Goal: Obtain resource: Download file/media

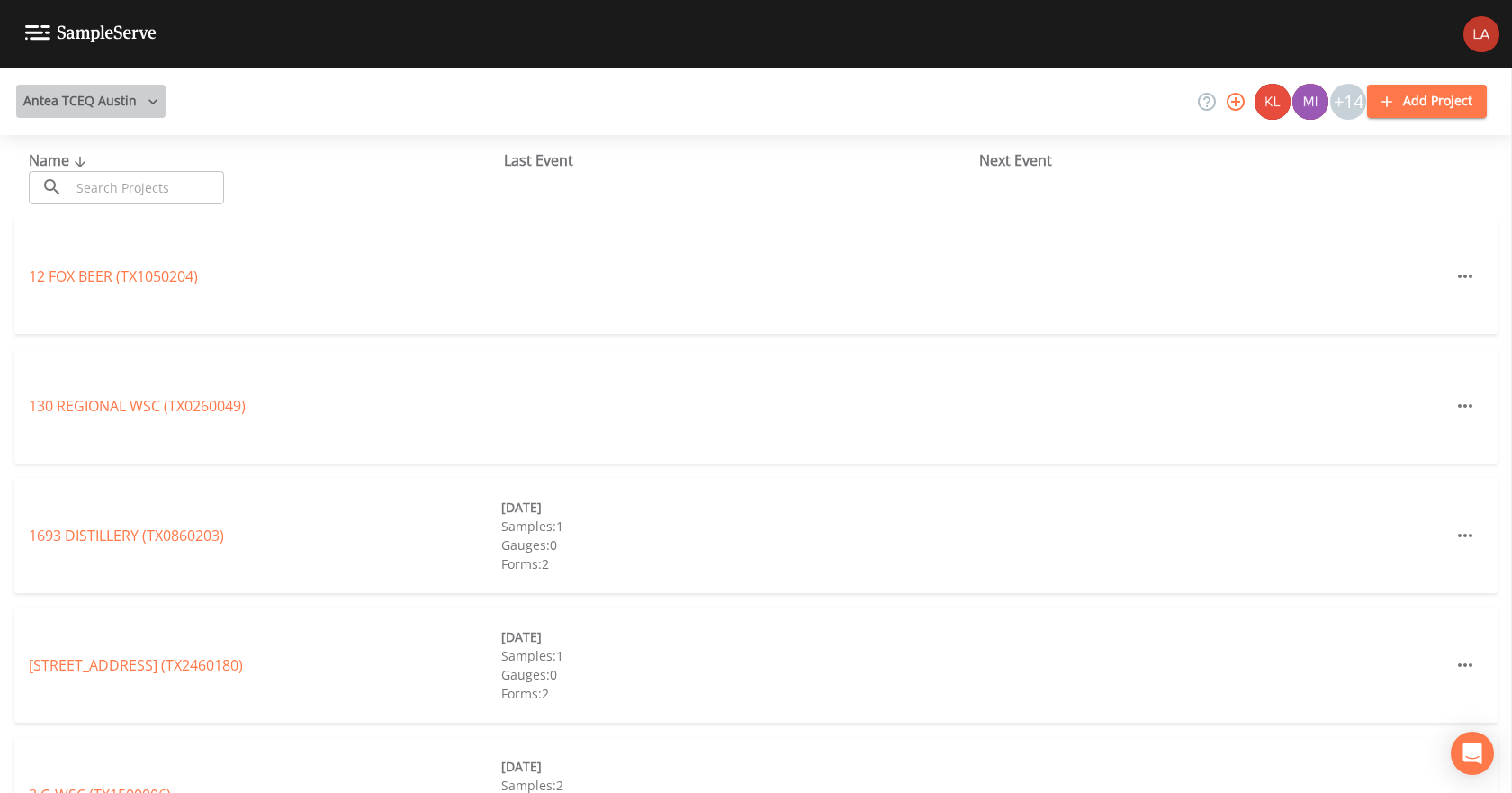
click at [131, 97] on button "Antea TCEQ Austin" at bounding box center [91, 101] width 150 height 34
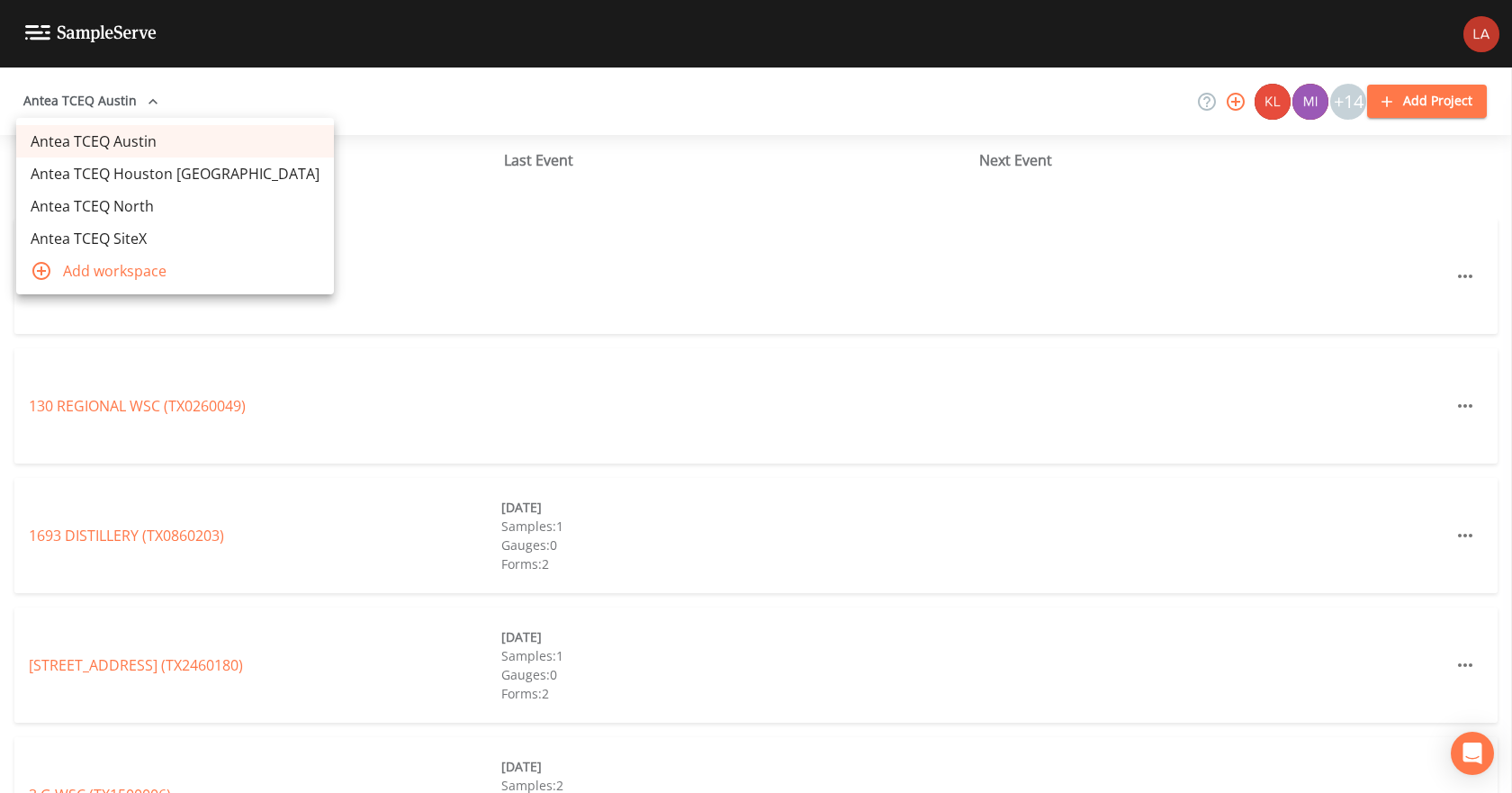
click at [127, 234] on link "Antea TCEQ SiteX" at bounding box center [175, 239] width 318 height 33
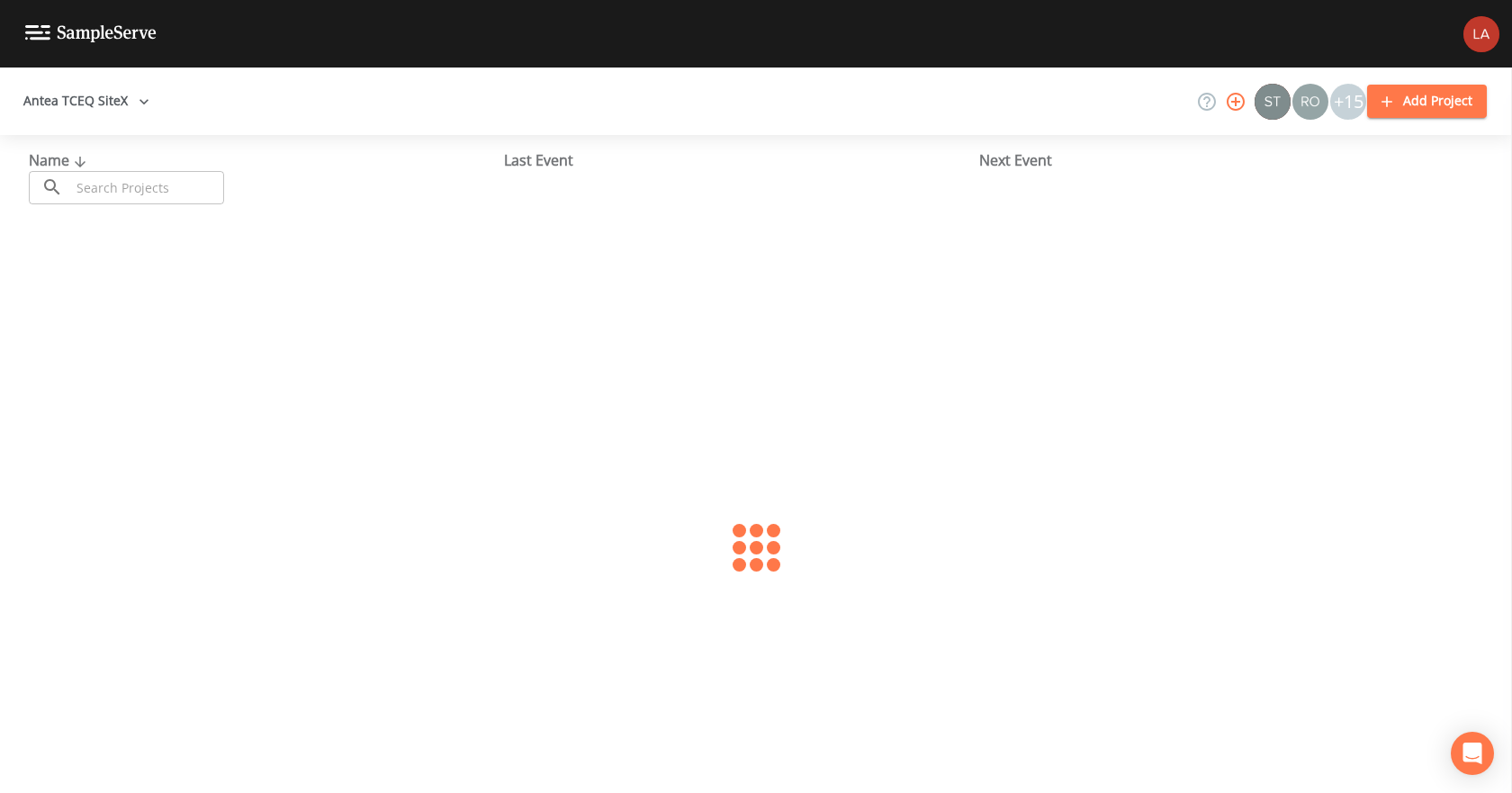
click at [177, 198] on input "text" at bounding box center [147, 187] width 154 height 34
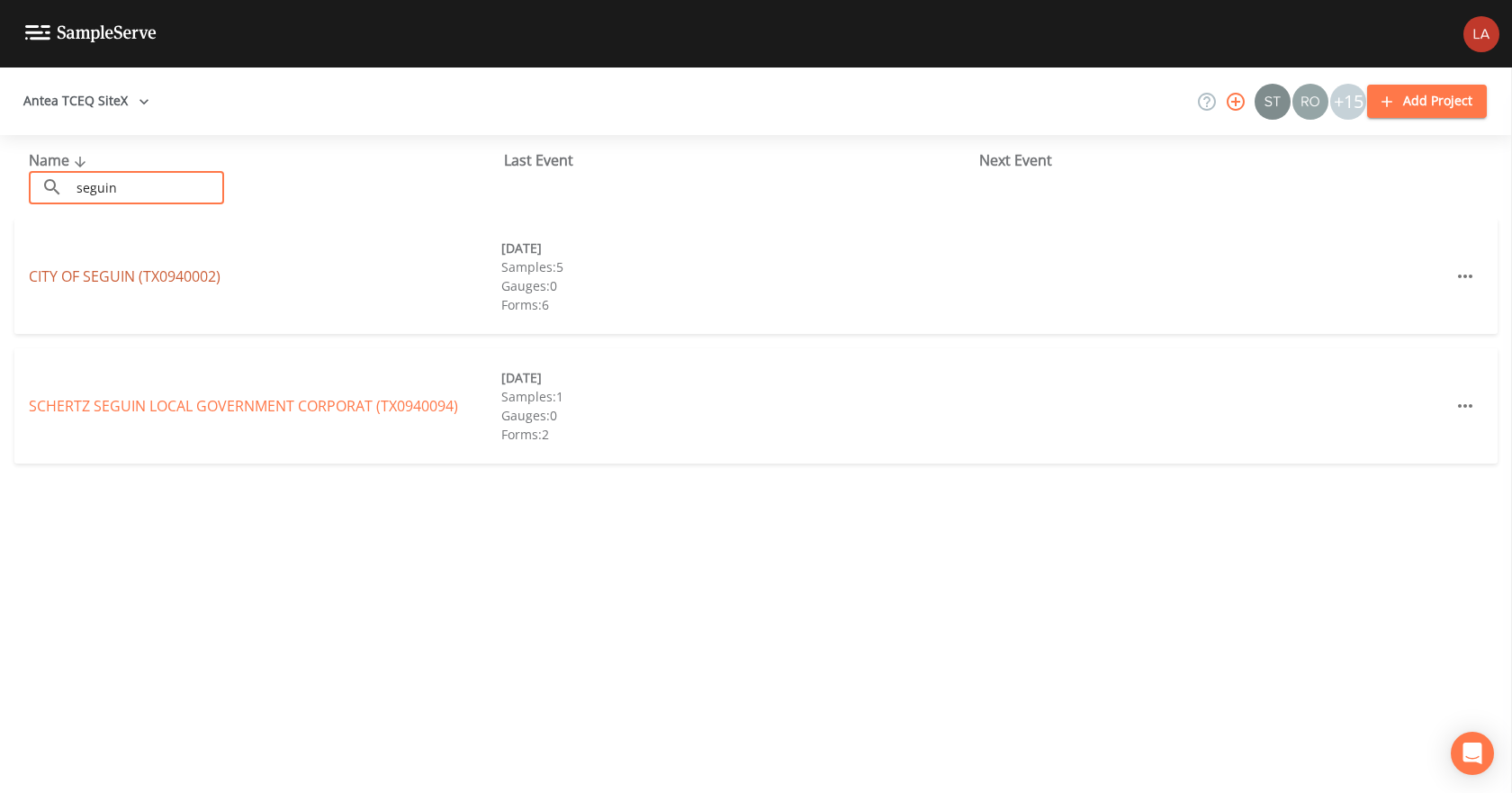
type input "seguin"
click at [185, 278] on link "CITY OF [GEOGRAPHIC_DATA] (TX0940002)" at bounding box center [125, 276] width 192 height 20
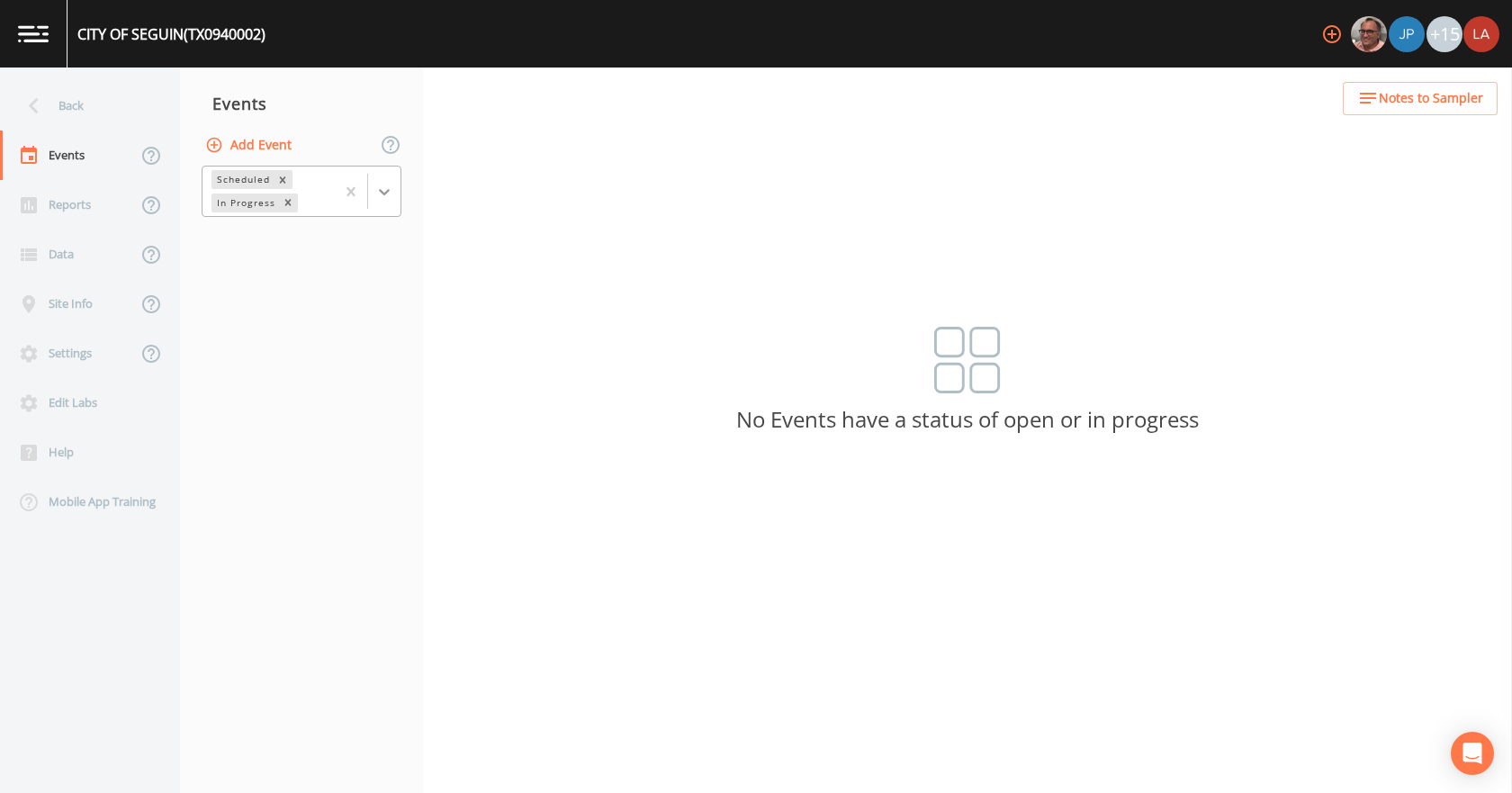
click at [388, 194] on icon at bounding box center [384, 191] width 18 height 18
click at [276, 249] on div "Completed" at bounding box center [301, 243] width 200 height 31
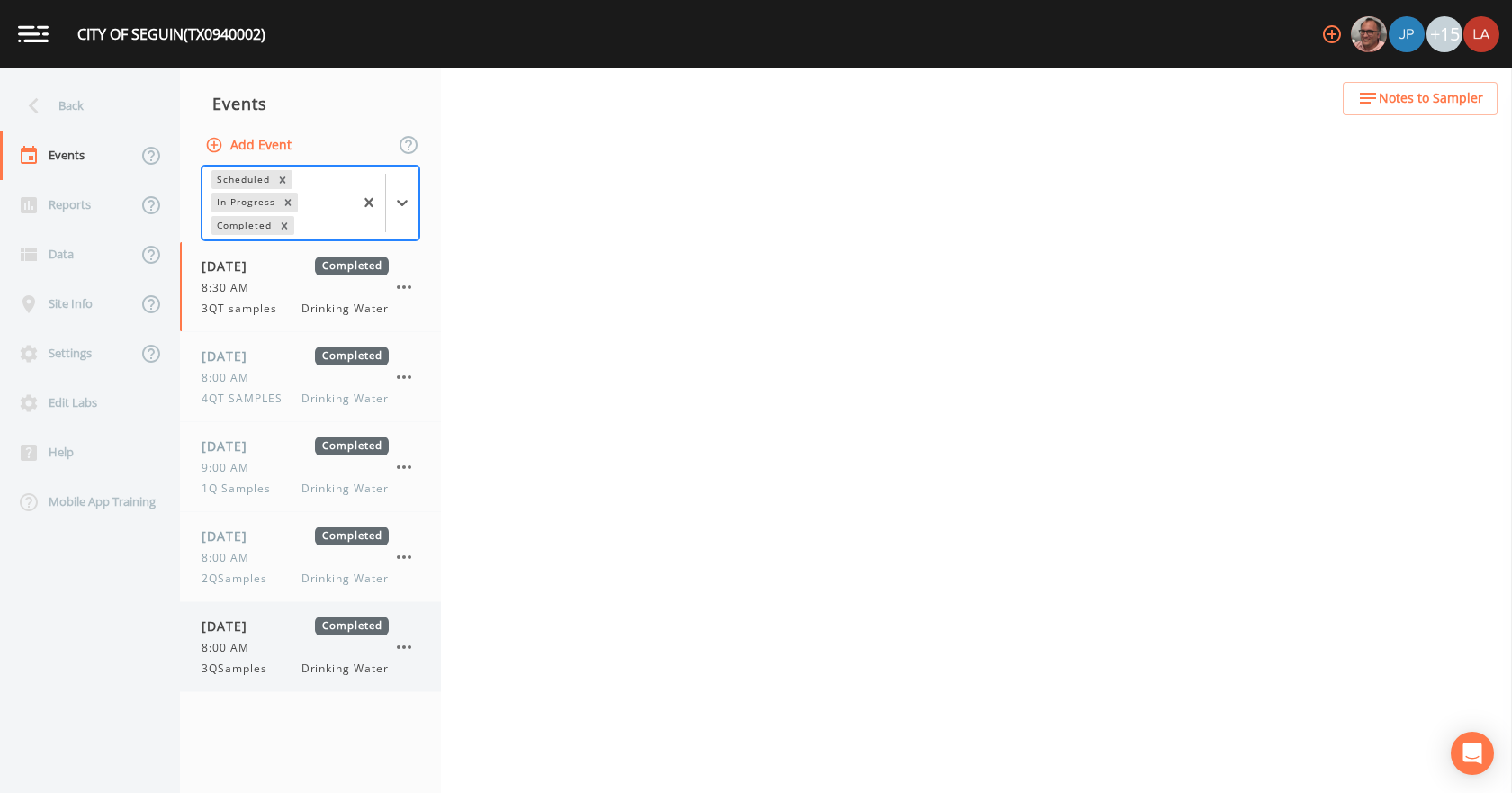
click at [281, 664] on div "3QSamples Drinking Water" at bounding box center [295, 668] width 187 height 16
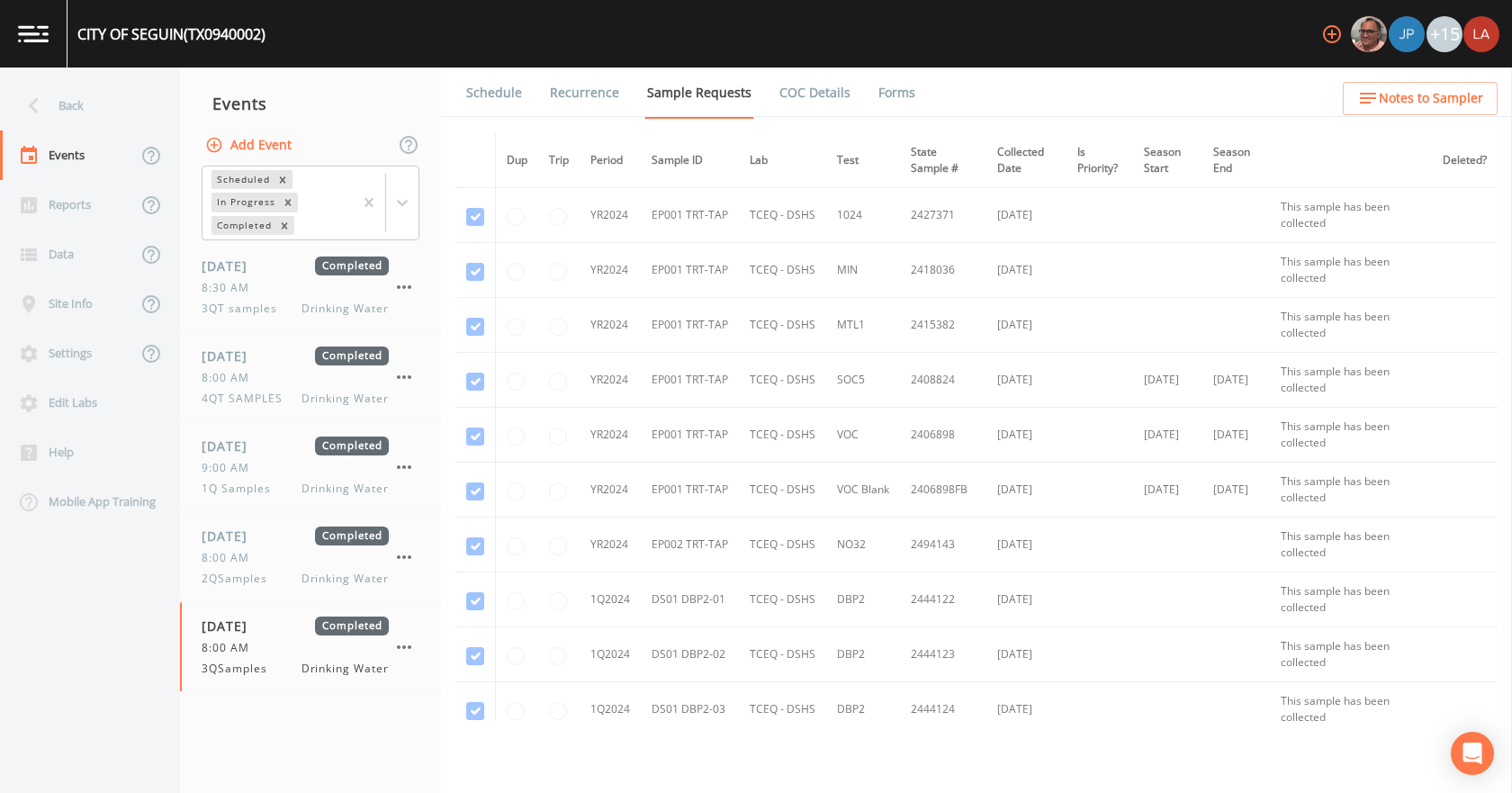
click at [888, 101] on link "Forms" at bounding box center [897, 92] width 42 height 51
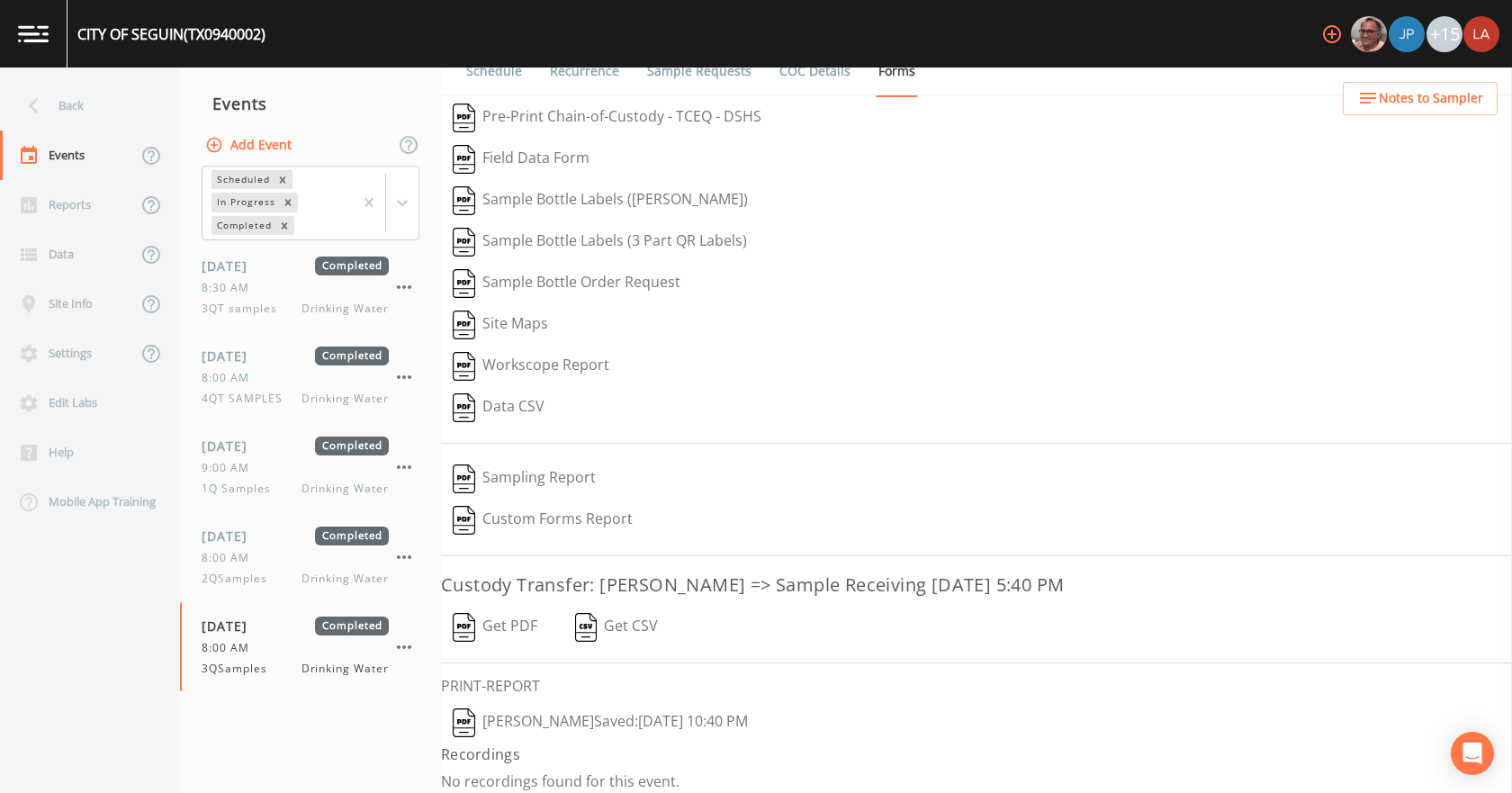
scroll to position [34, 0]
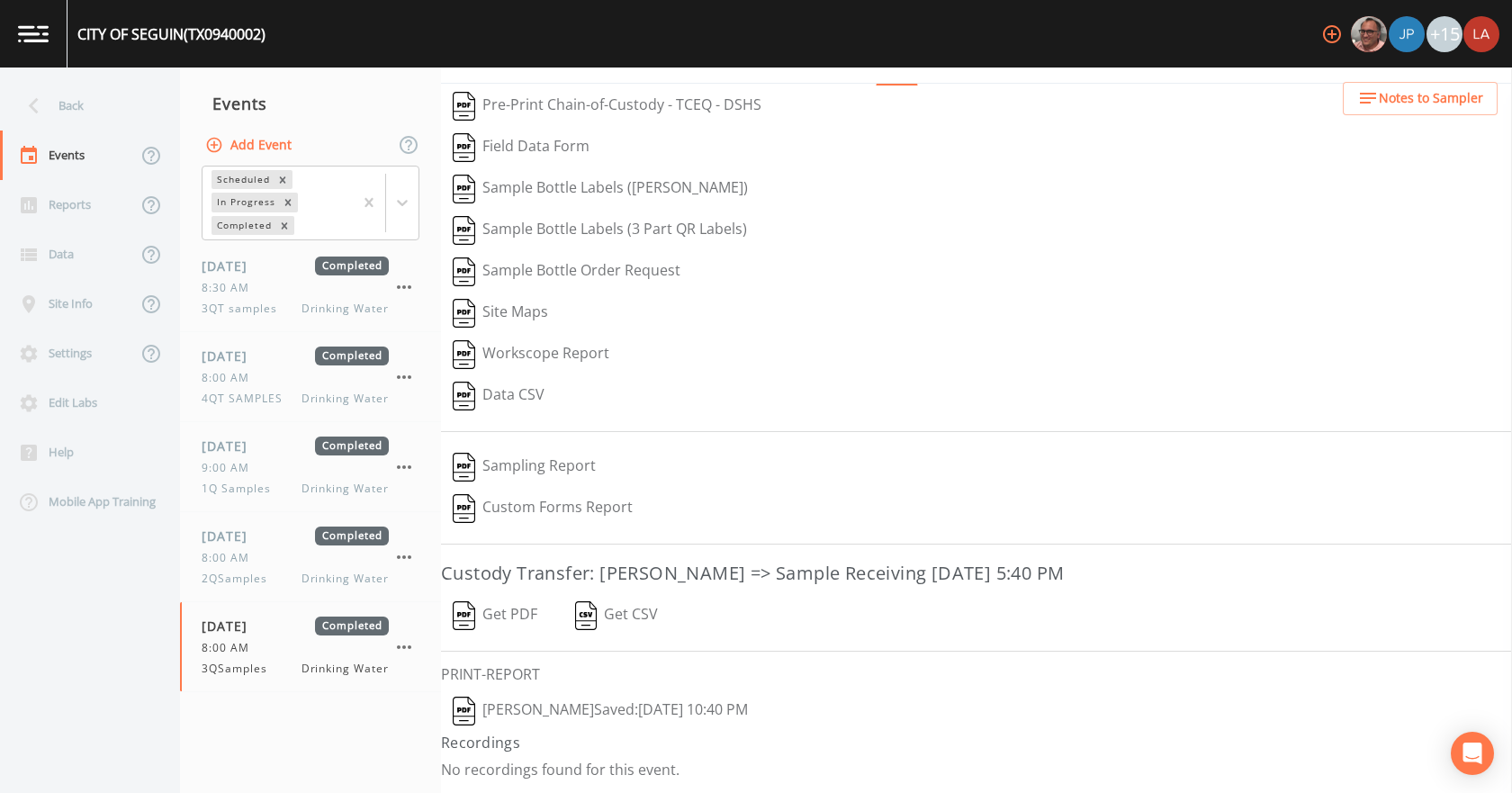
click at [592, 700] on button "[PERSON_NAME]  Saved: [DATE] 10:40 PM" at bounding box center [601, 711] width 319 height 41
click at [525, 618] on button "Get PDF" at bounding box center [495, 615] width 108 height 41
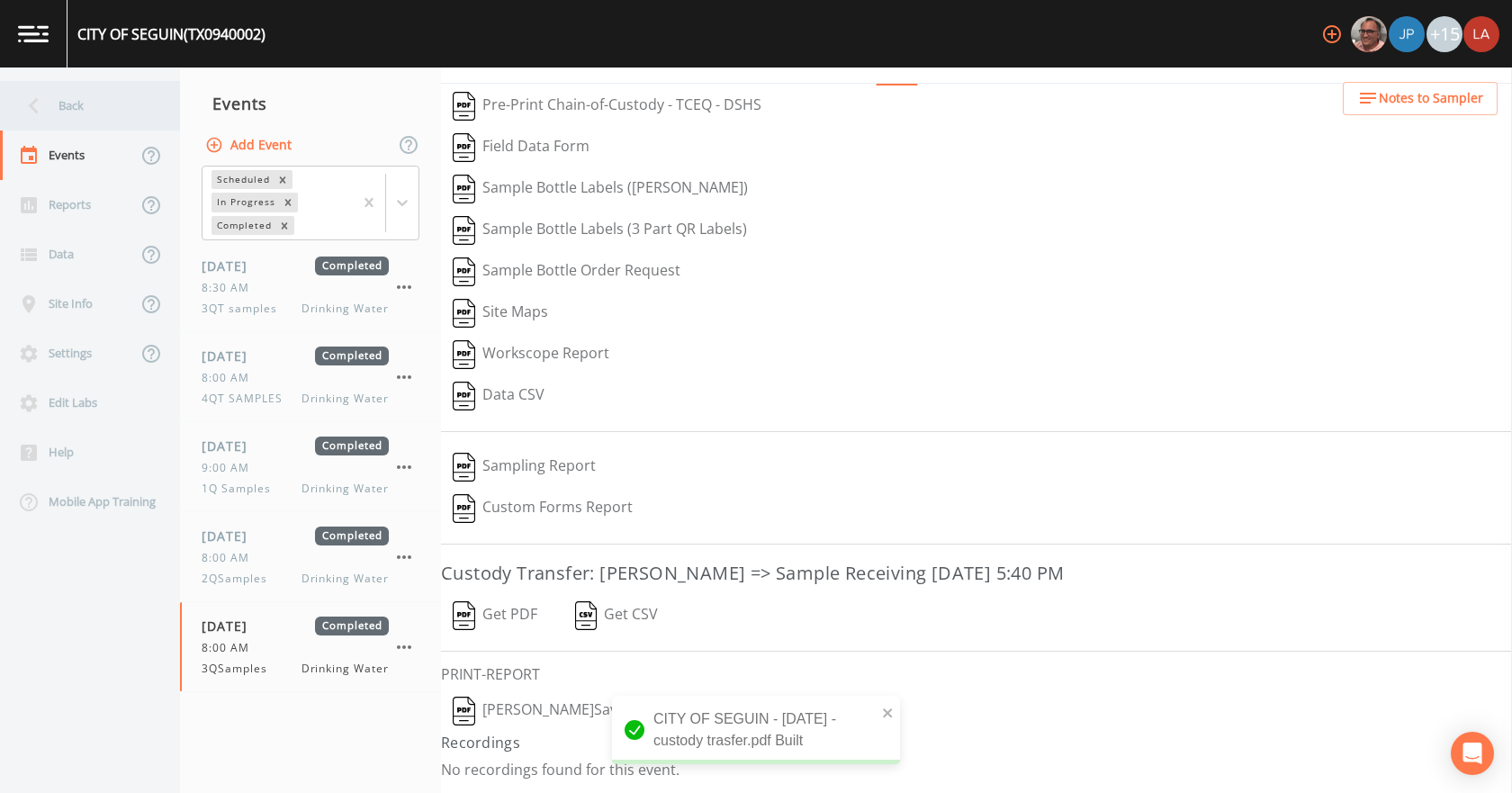
click at [87, 104] on div "Back" at bounding box center [81, 105] width 162 height 50
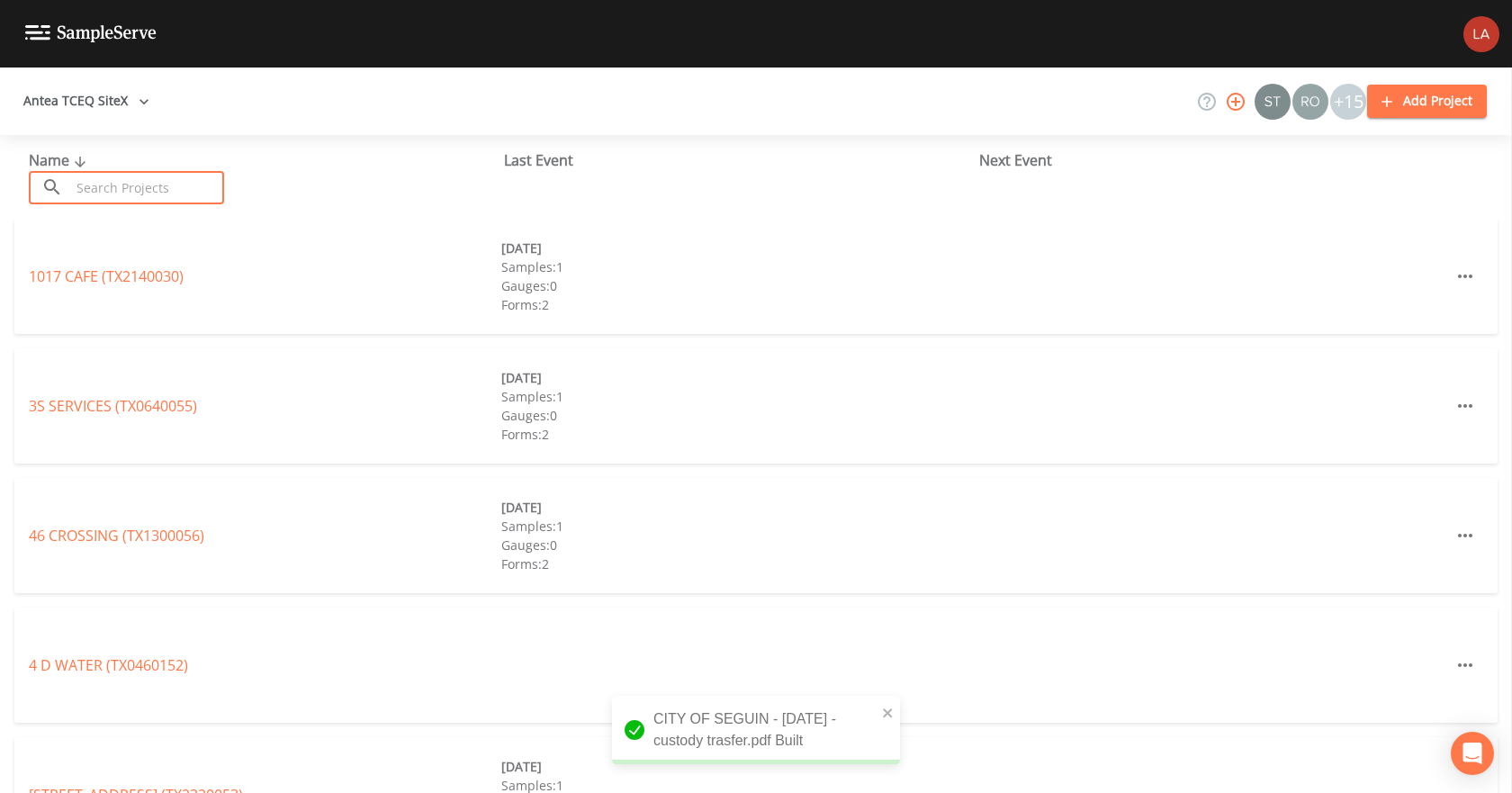
click at [137, 186] on input "text" at bounding box center [147, 187] width 154 height 34
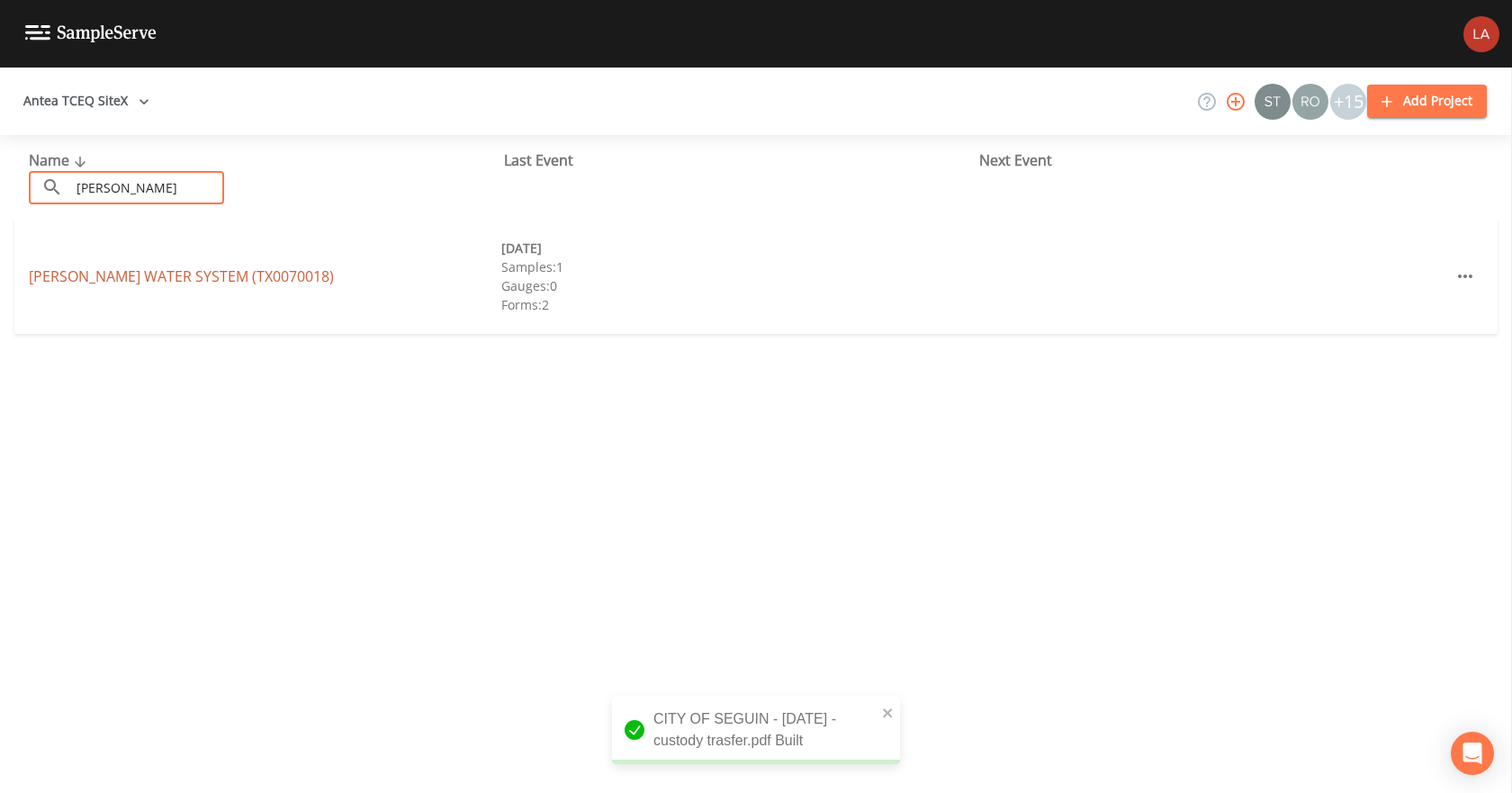
type input "[PERSON_NAME]"
click at [176, 278] on link "[PERSON_NAME] WATER SYSTEM (TX0070018)" at bounding box center [181, 276] width 305 height 20
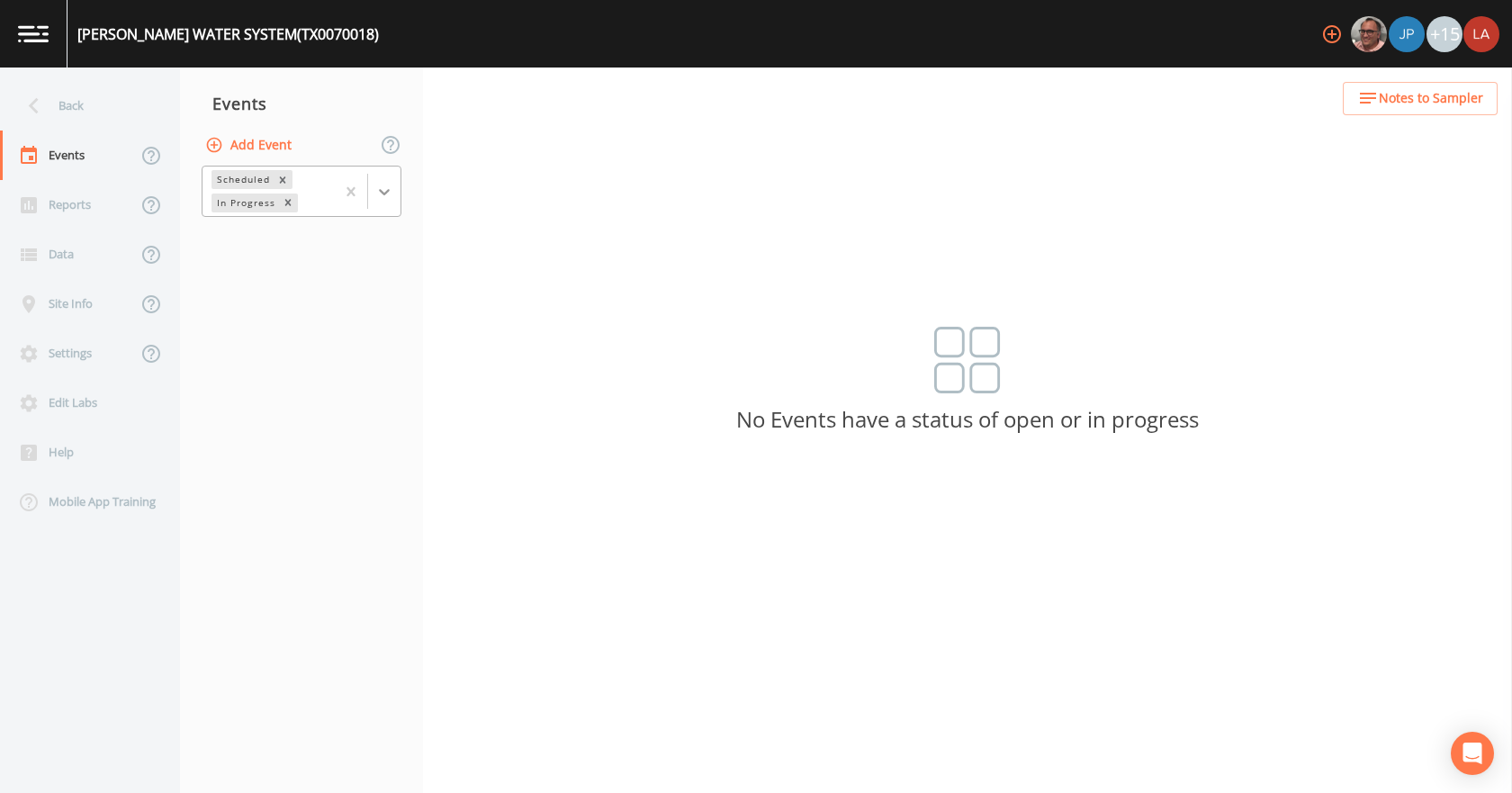
click at [385, 193] on icon at bounding box center [384, 192] width 11 height 7
click at [259, 253] on div "Completed" at bounding box center [301, 243] width 200 height 31
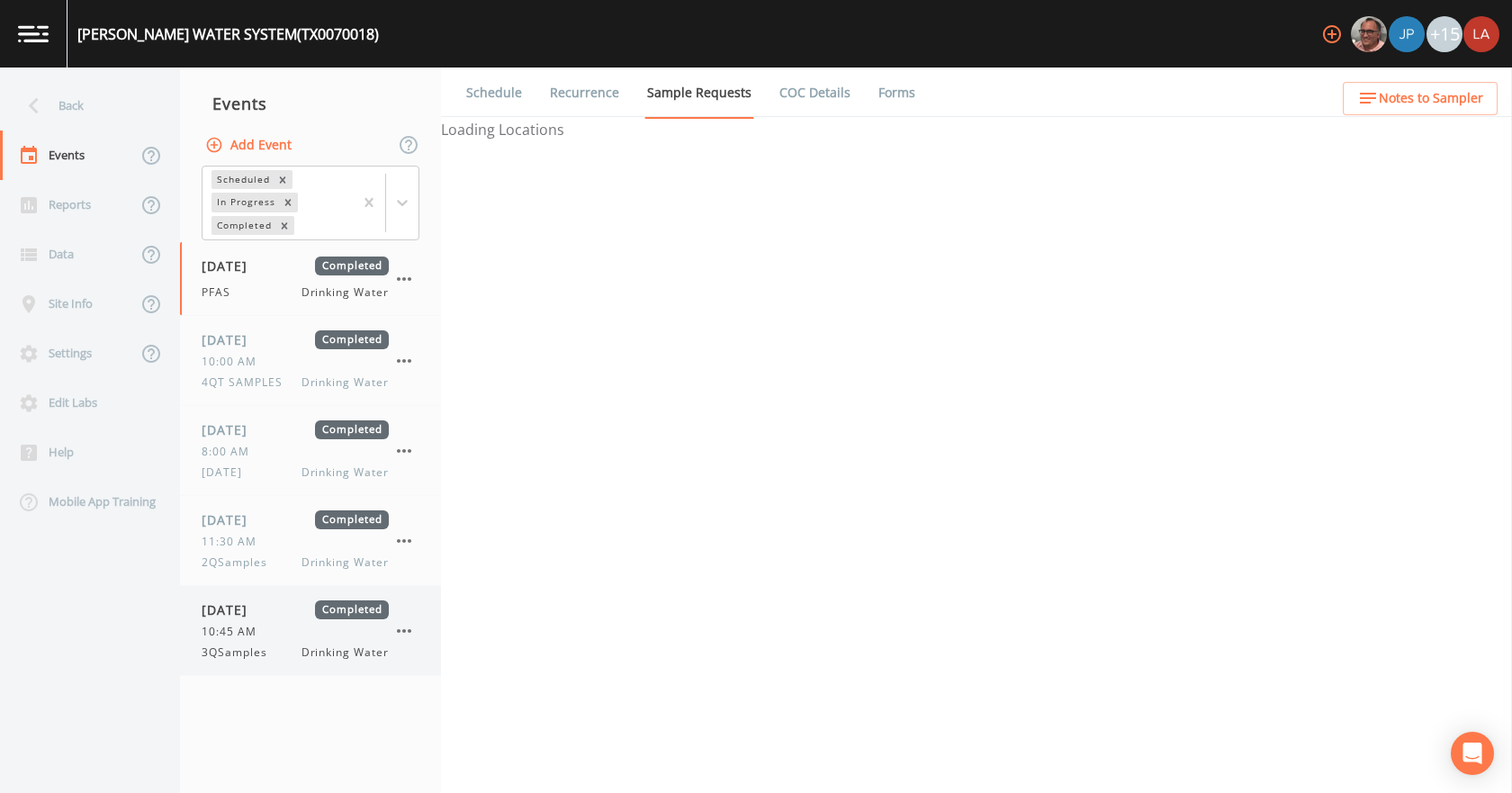
click at [251, 595] on div "[DATE] Completed 10:45 AM 3QSamples Drinking Water" at bounding box center [311, 630] width 261 height 89
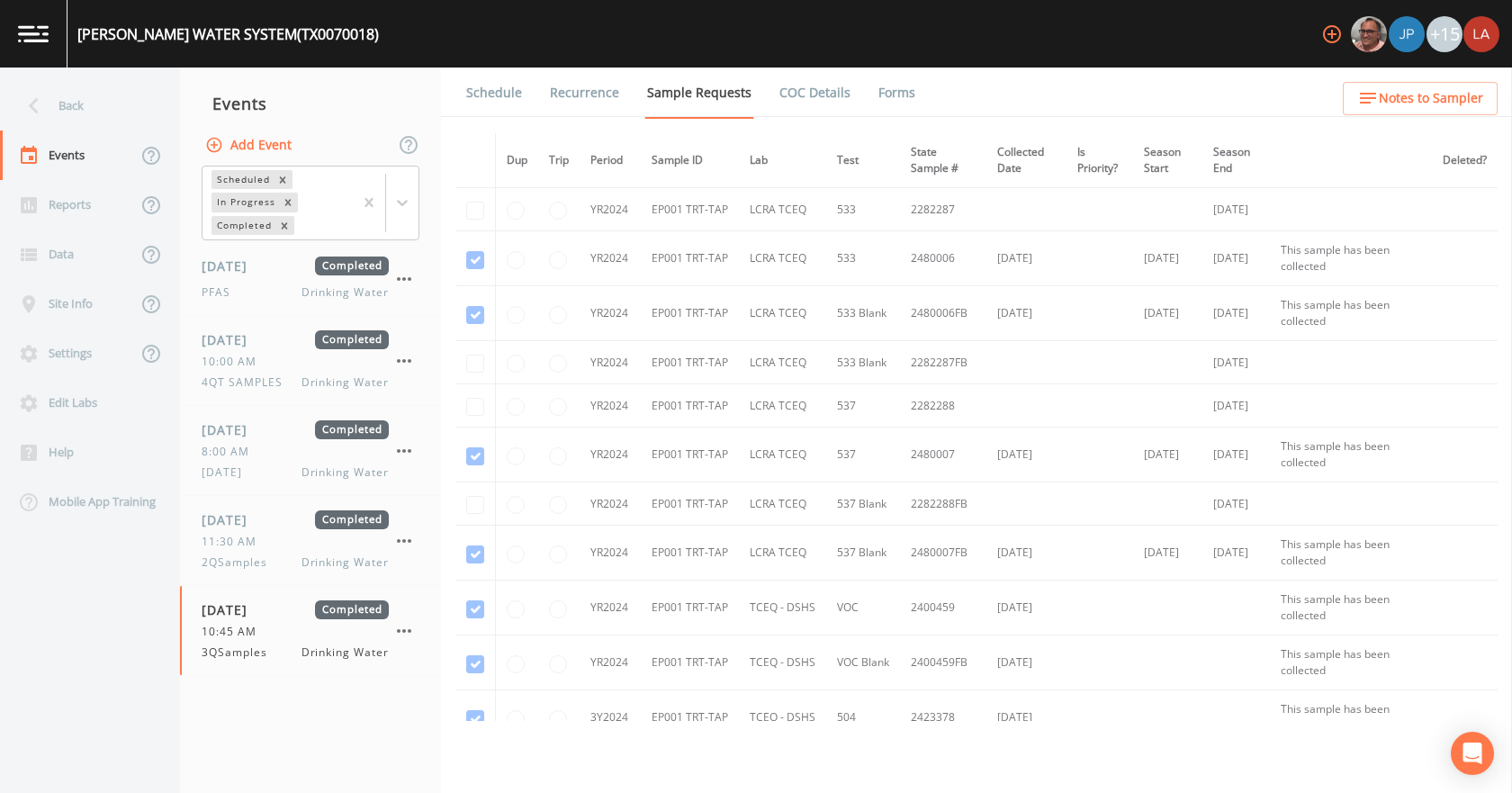
click at [910, 99] on ul "Schedule Recurrence Sample Requests COC Details Forms" at bounding box center [977, 92] width 1072 height 50
drag, startPoint x: 892, startPoint y: 87, endPoint x: 881, endPoint y: 109, distance: 24.6
click at [892, 89] on link "Forms" at bounding box center [897, 92] width 42 height 51
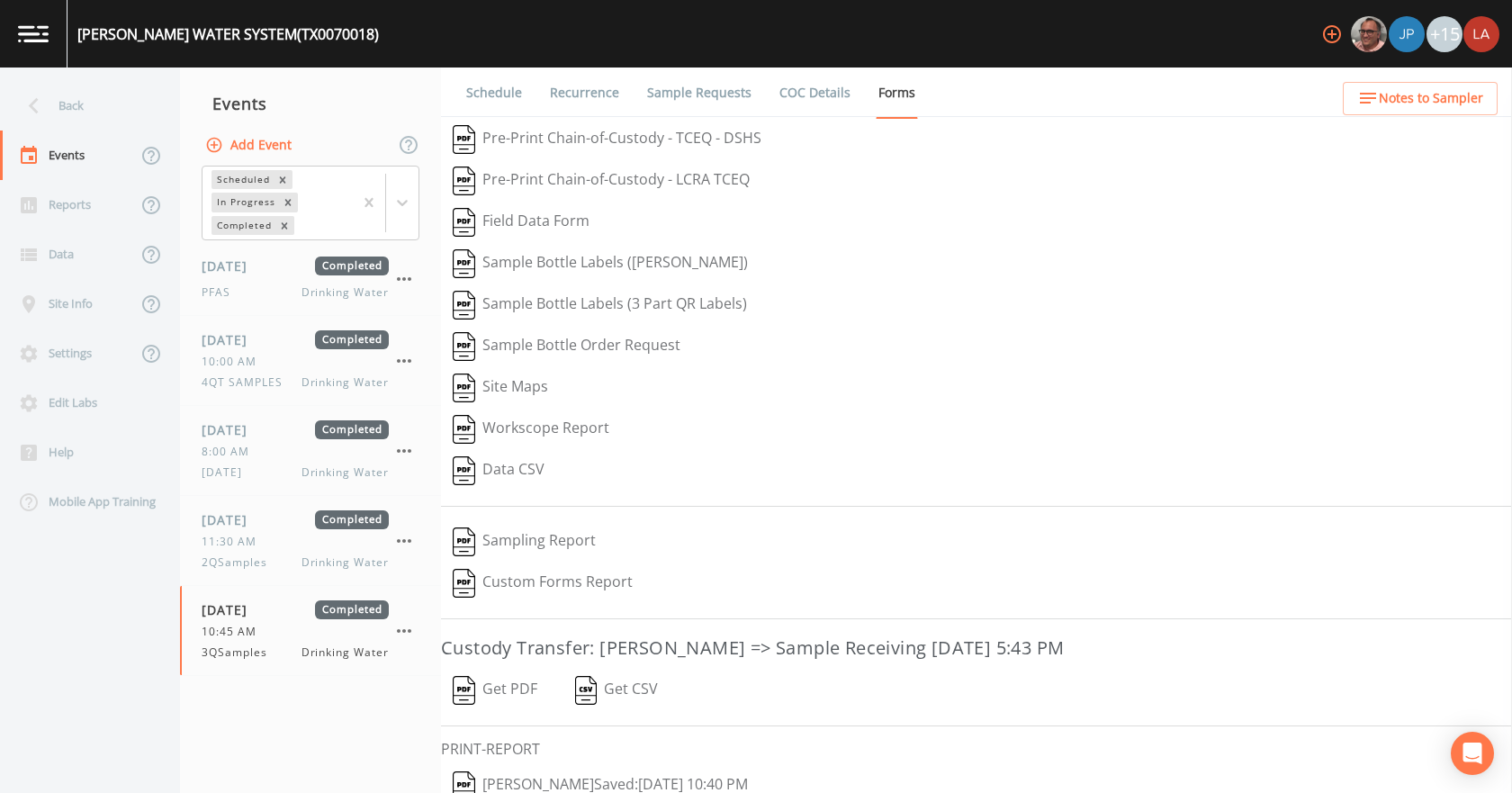
scroll to position [75, 0]
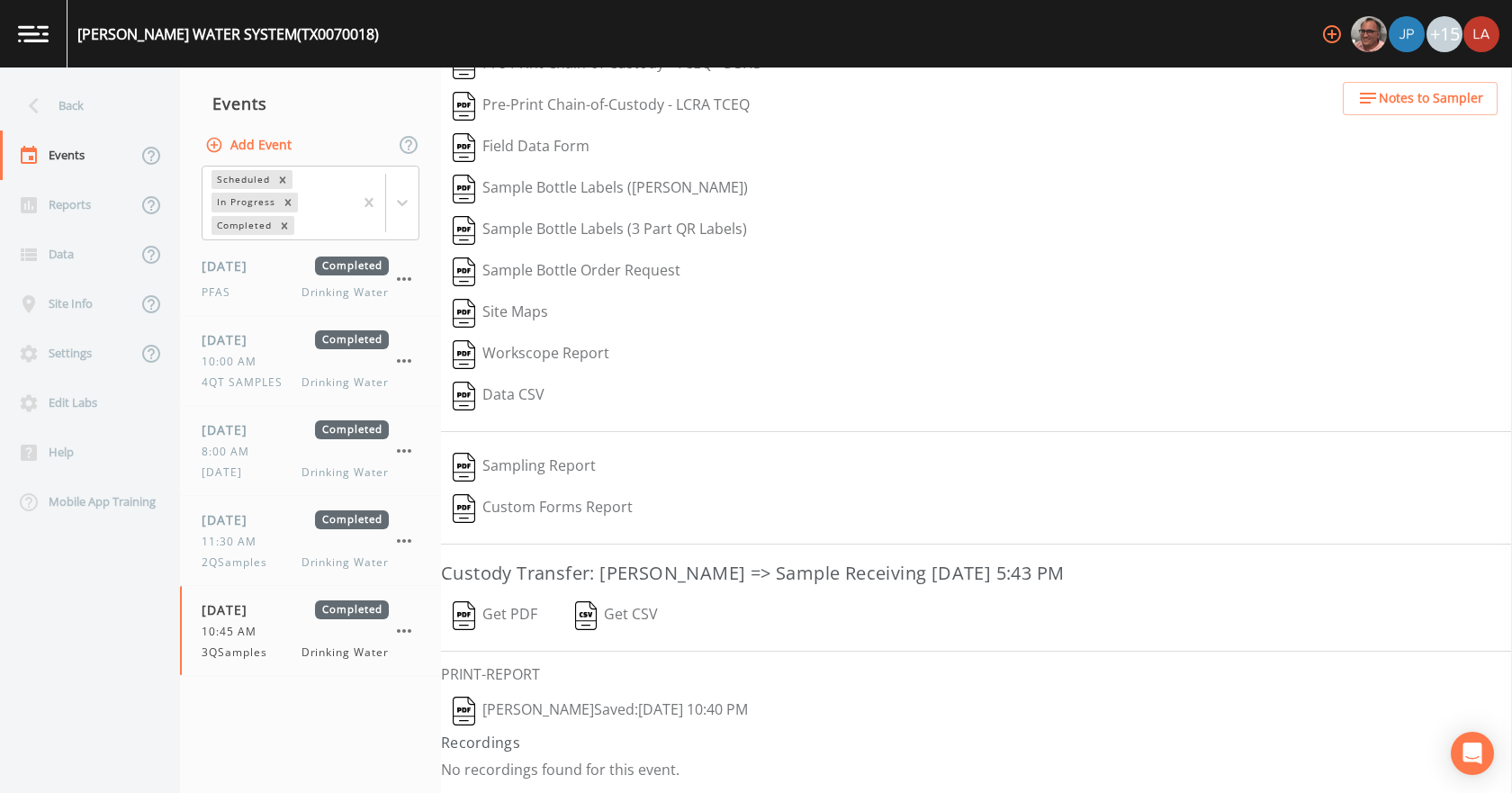
click at [528, 708] on button "[PERSON_NAME]  Saved: [DATE] 10:40 PM" at bounding box center [601, 711] width 319 height 41
click at [511, 616] on button "Get PDF" at bounding box center [495, 615] width 108 height 41
drag, startPoint x: 102, startPoint y: 93, endPoint x: 109, endPoint y: 106, distance: 14.8
click at [102, 93] on div "Back" at bounding box center [81, 105] width 162 height 50
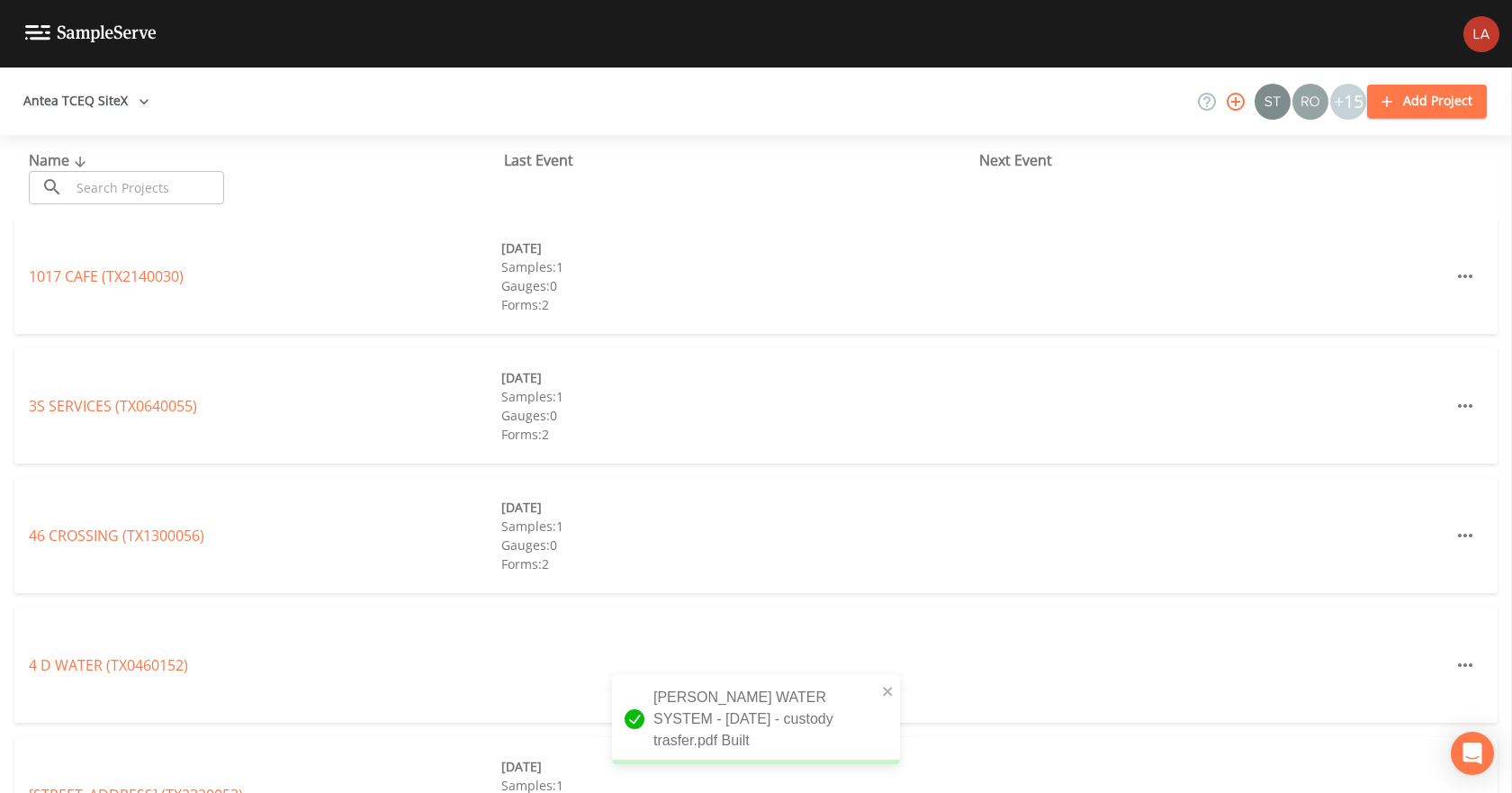
click at [157, 189] on input "text" at bounding box center [147, 187] width 154 height 34
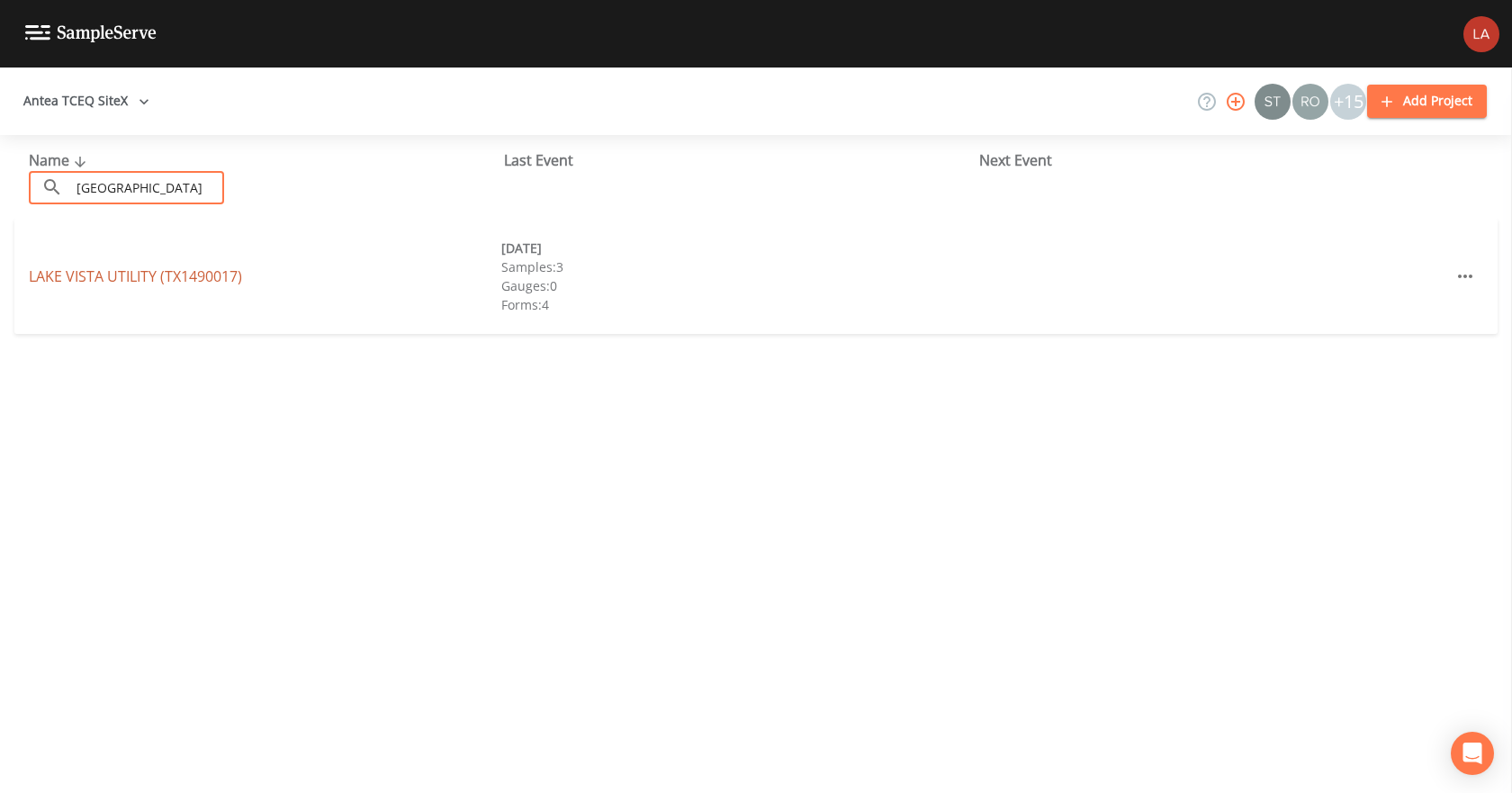
type input "[GEOGRAPHIC_DATA]"
click at [127, 272] on link "[GEOGRAPHIC_DATA] (TX1490017)" at bounding box center [135, 276] width 213 height 20
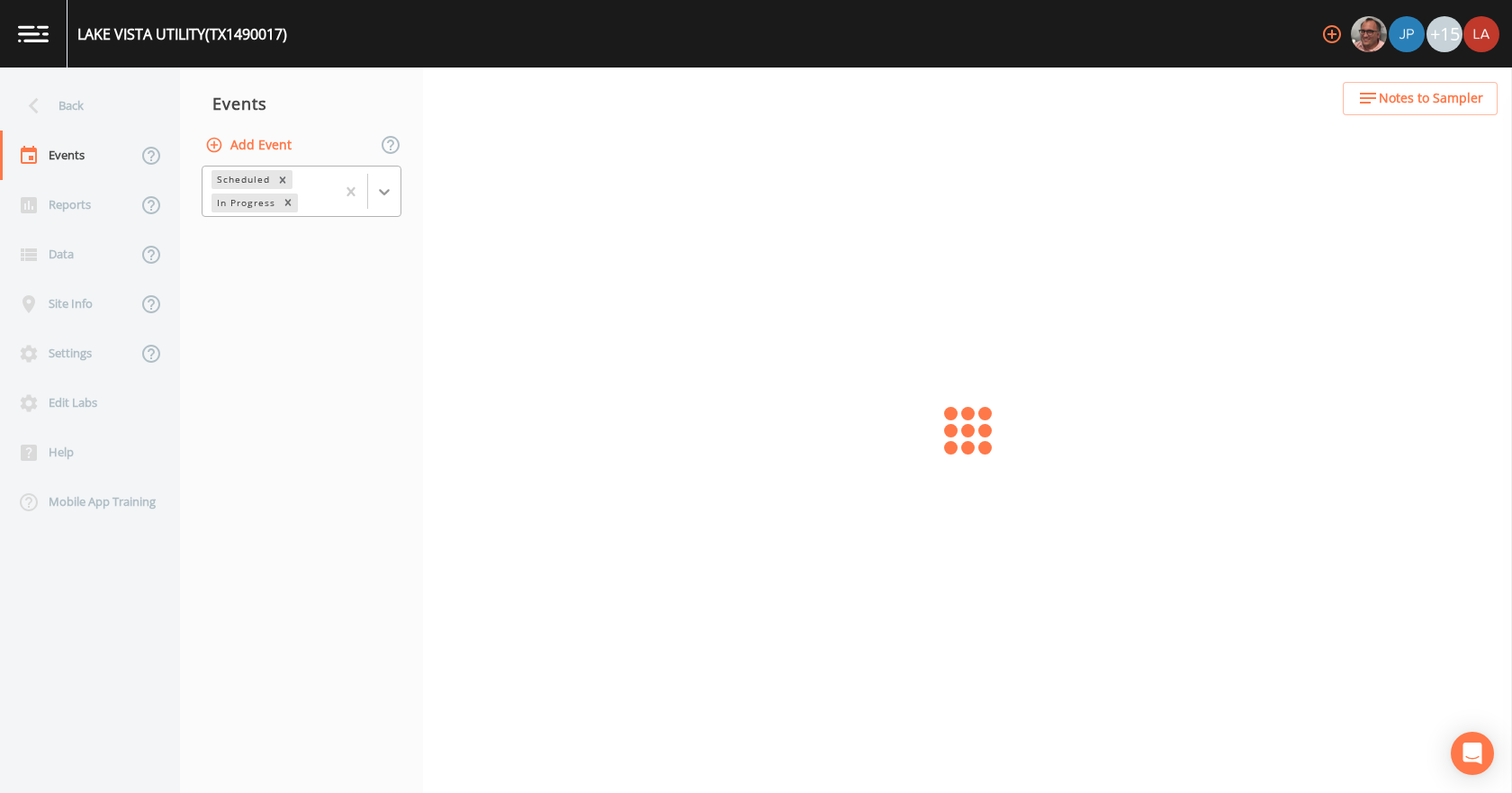
click at [387, 199] on icon at bounding box center [384, 191] width 18 height 18
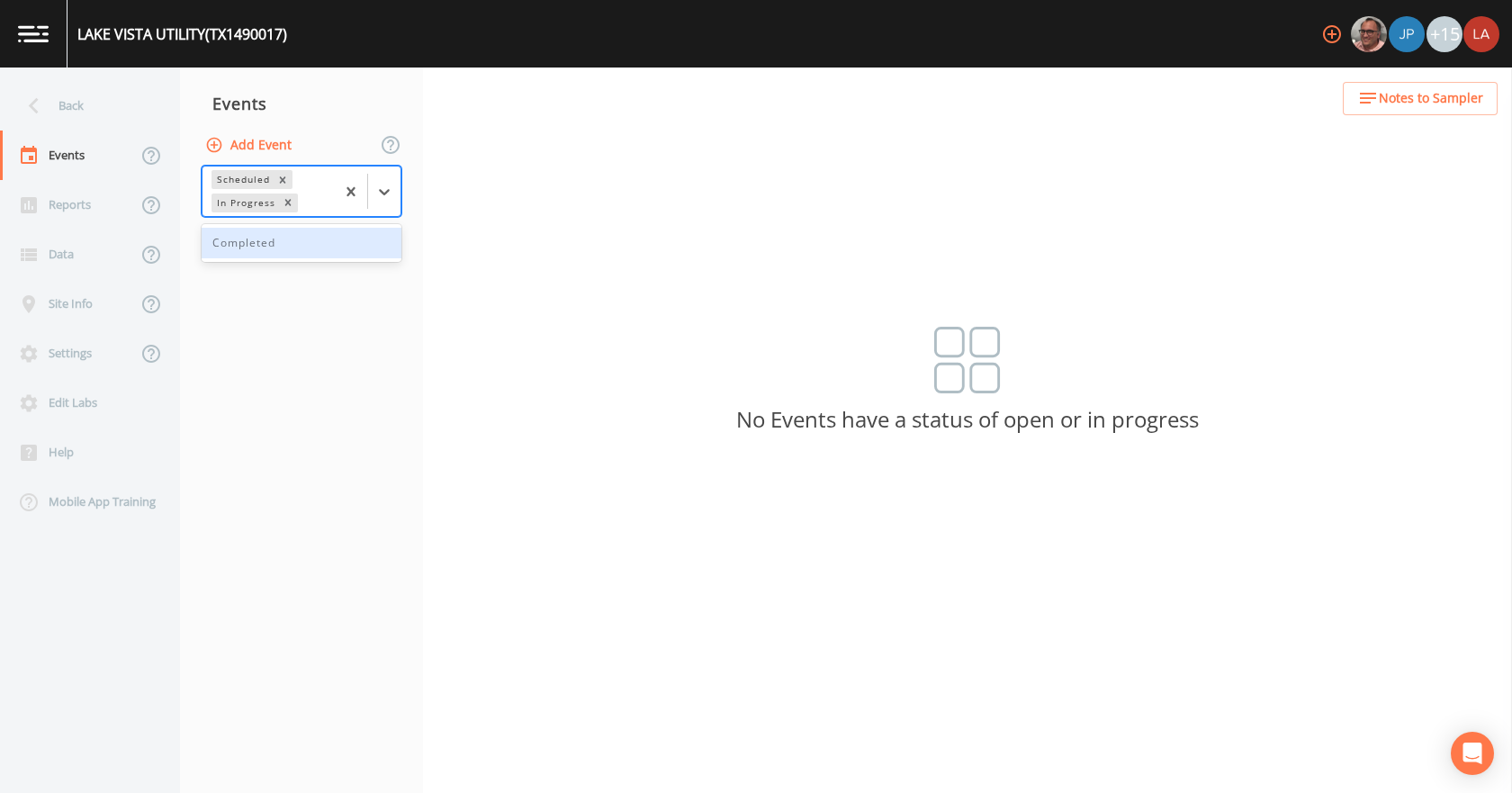
click at [269, 241] on div "Completed" at bounding box center [301, 243] width 200 height 31
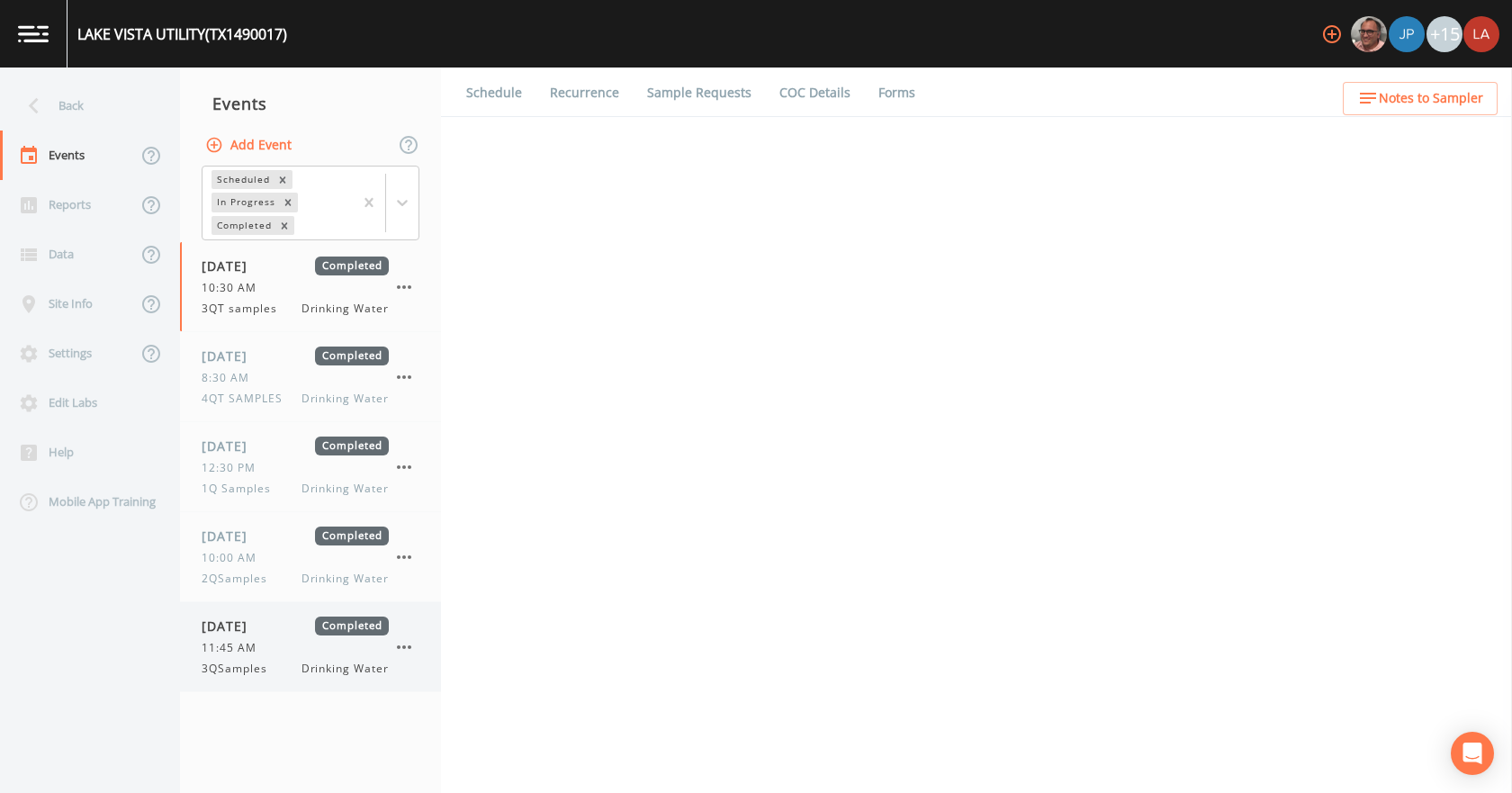
click at [246, 643] on span "11:45 AM" at bounding box center [234, 647] width 65 height 16
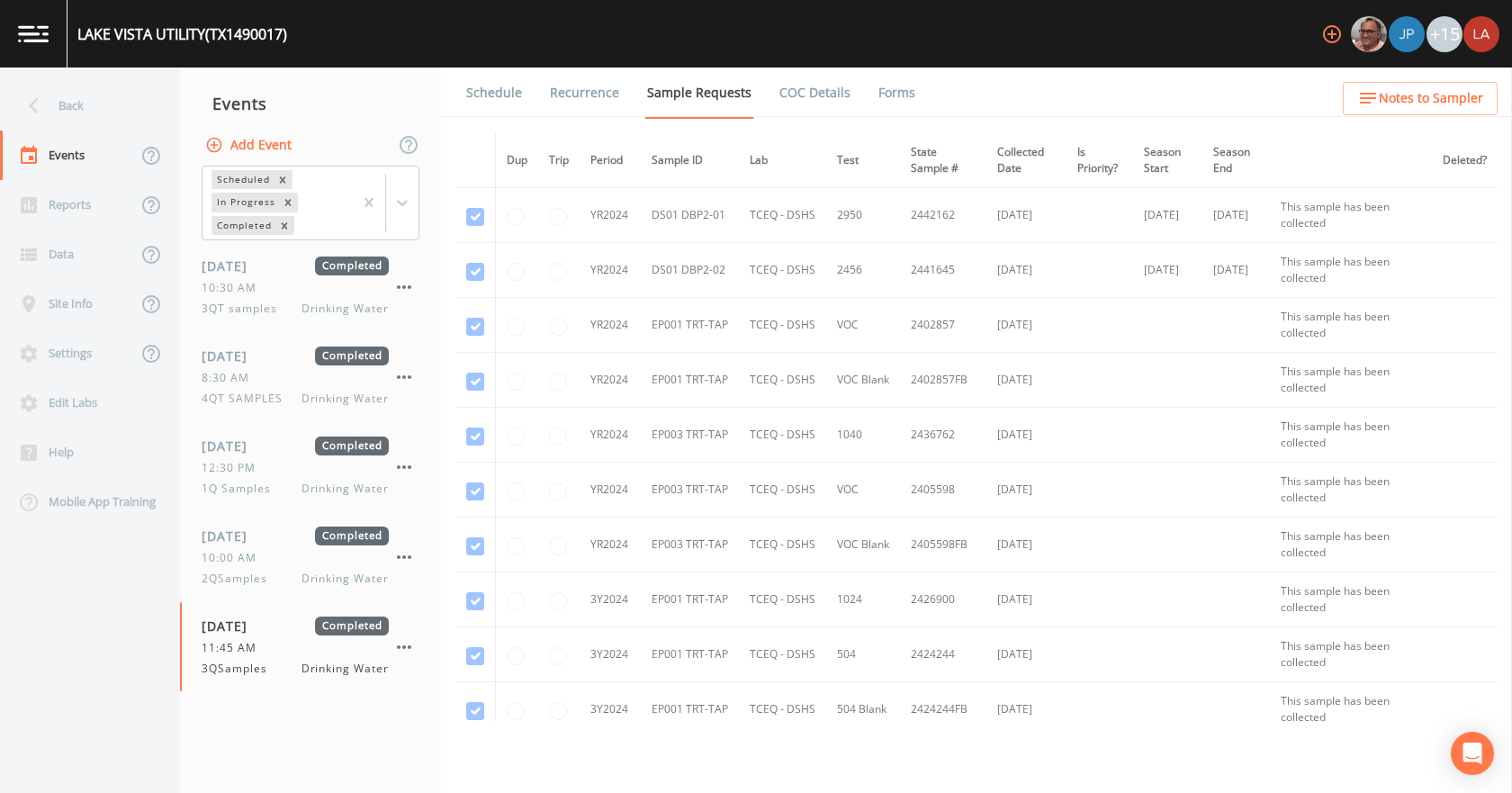
click at [911, 90] on ul "Schedule Recurrence Sample Requests COC Details Forms" at bounding box center [977, 92] width 1072 height 50
click at [891, 90] on link "Forms" at bounding box center [897, 92] width 42 height 51
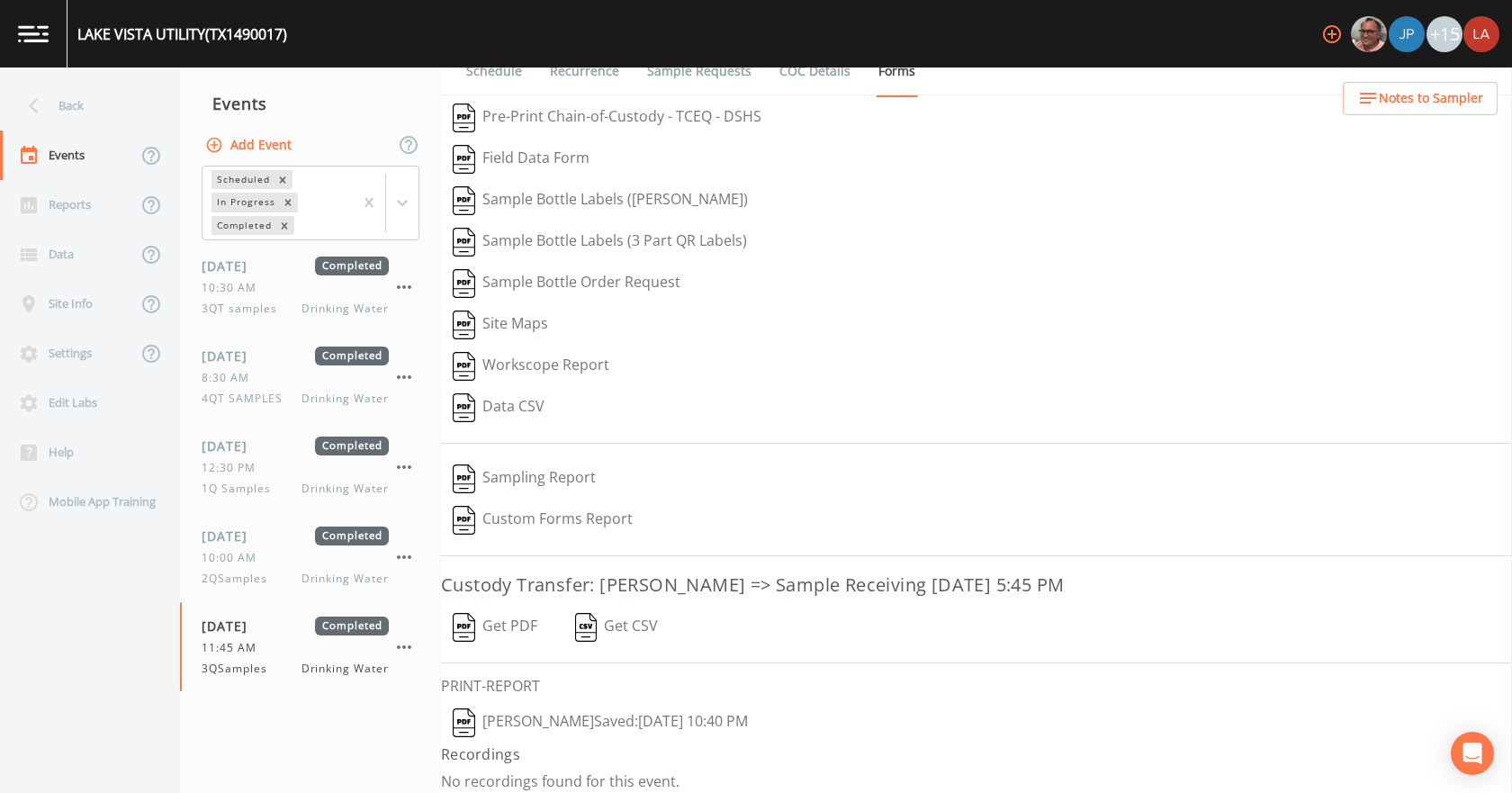
scroll to position [34, 0]
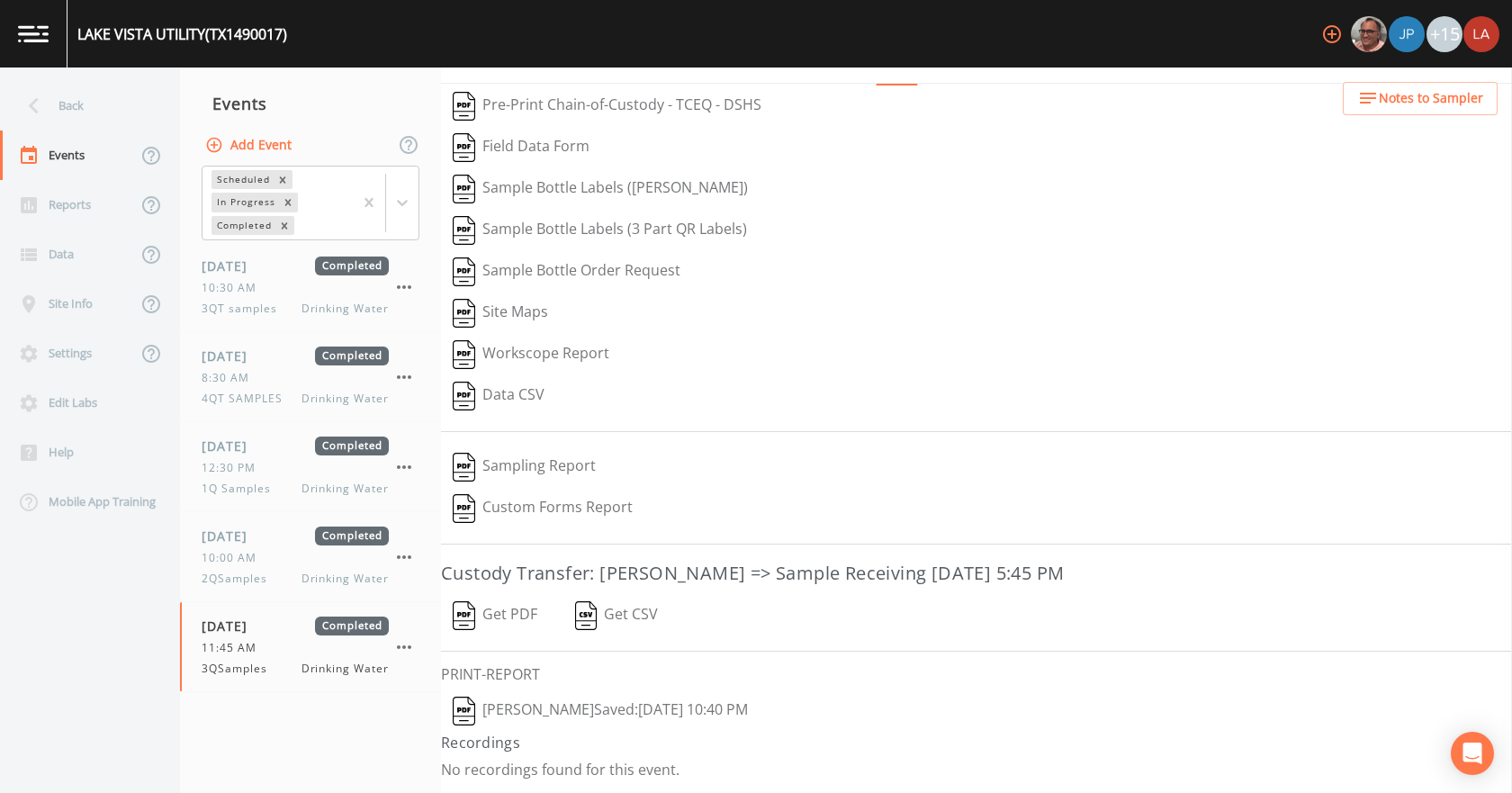
click at [558, 709] on button "[PERSON_NAME]  Saved: [DATE] 10:40 PM" at bounding box center [601, 711] width 319 height 41
click at [521, 613] on button "Get PDF" at bounding box center [495, 615] width 108 height 41
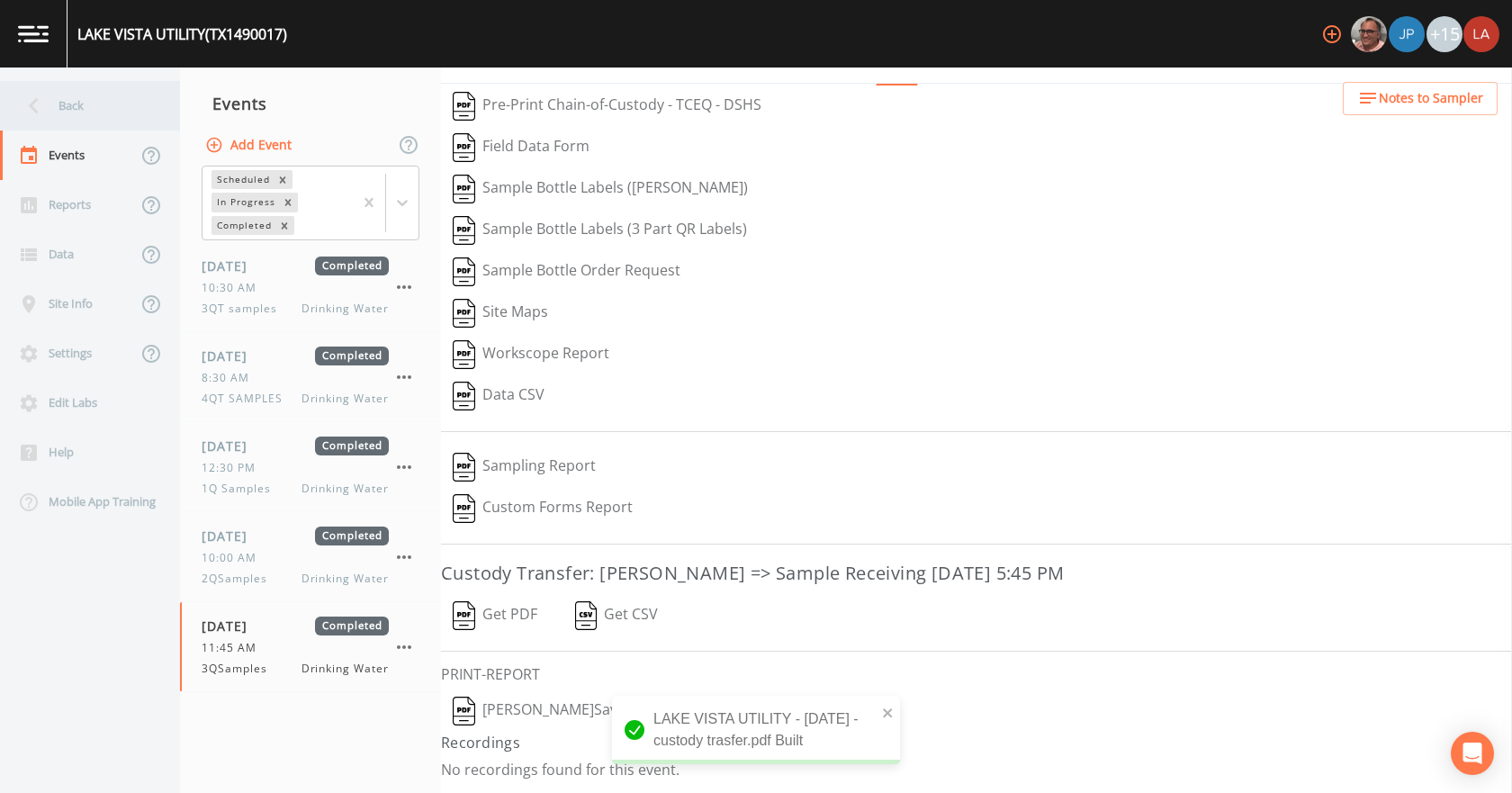
click at [70, 109] on div "Back" at bounding box center [81, 105] width 162 height 50
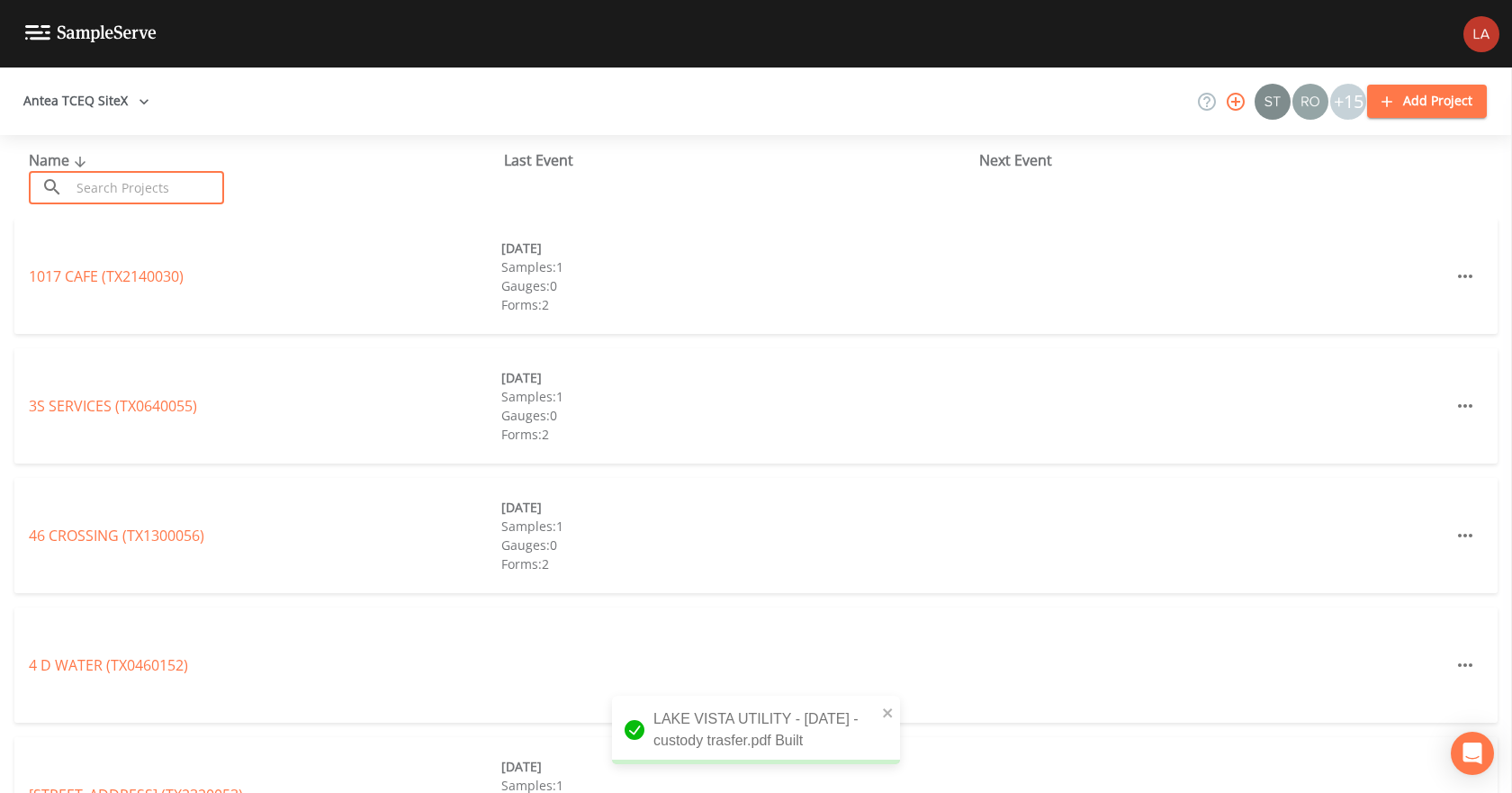
click at [141, 189] on input "text" at bounding box center [147, 187] width 154 height 34
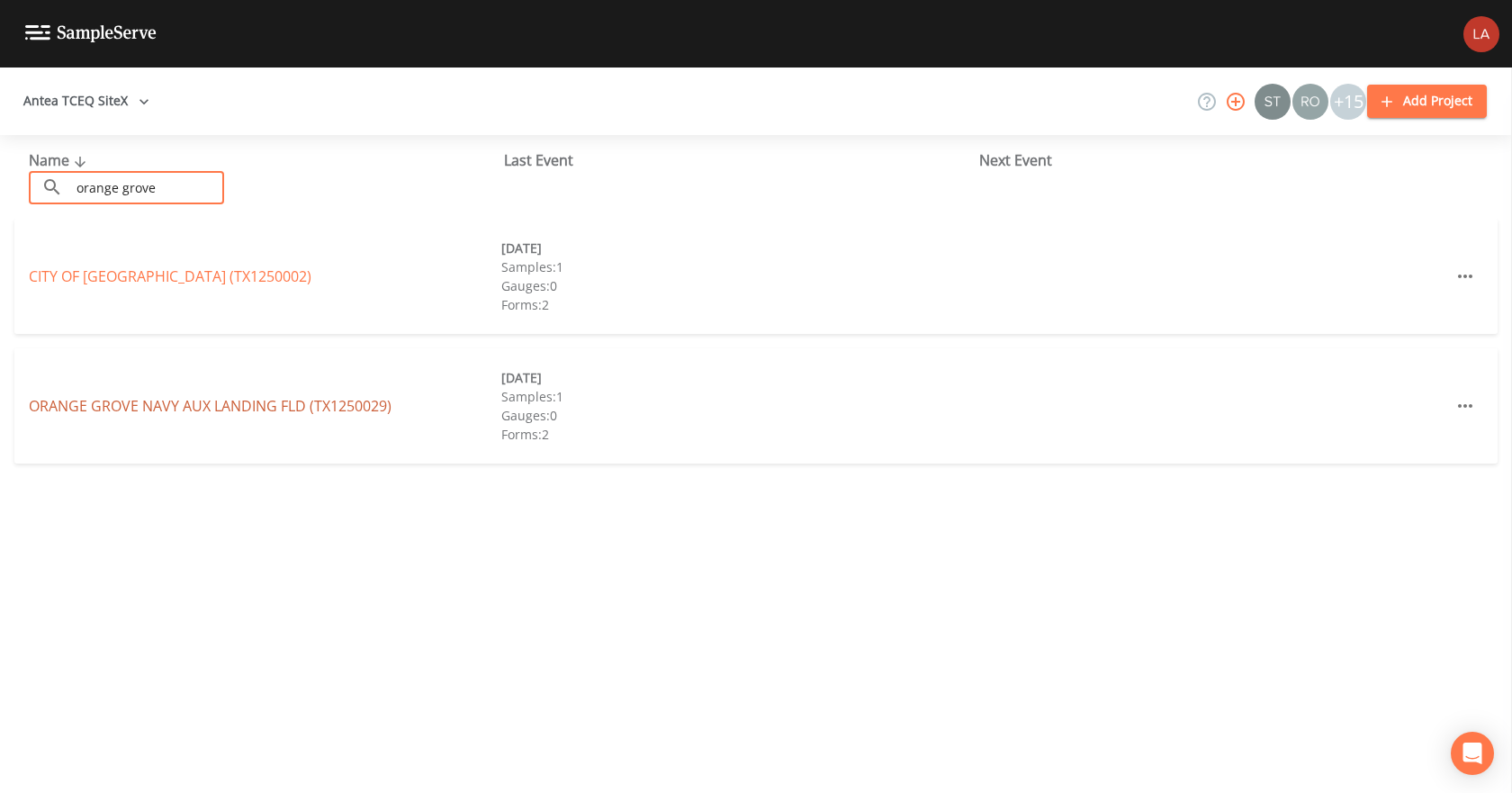
type input "orange grove"
click at [149, 413] on link "ORANGE GROVE NAVY AUX [GEOGRAPHIC_DATA] (TX1250029)" at bounding box center [210, 406] width 363 height 20
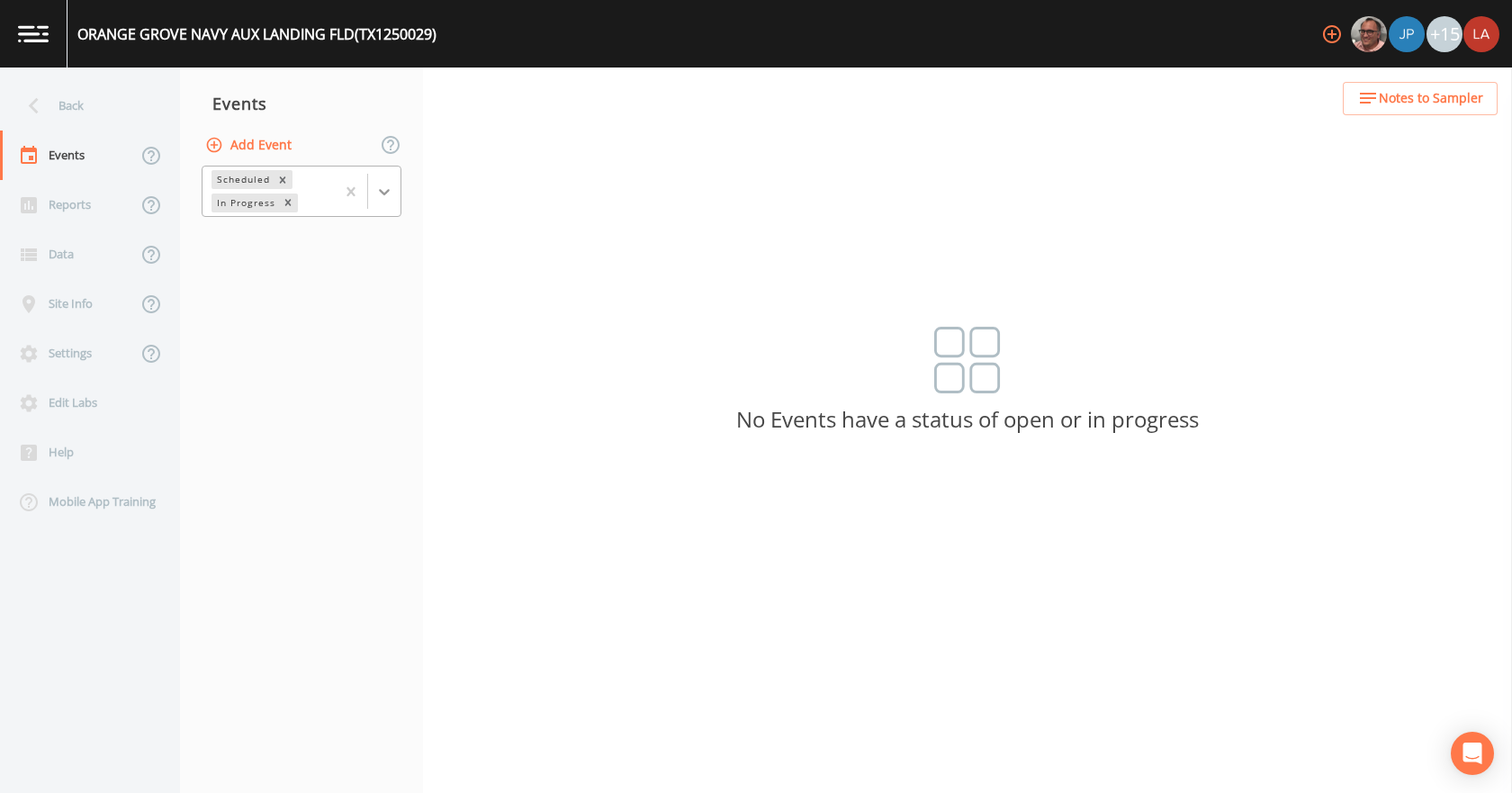
click at [387, 190] on icon at bounding box center [384, 191] width 18 height 18
click at [310, 244] on div "Completed" at bounding box center [301, 243] width 200 height 31
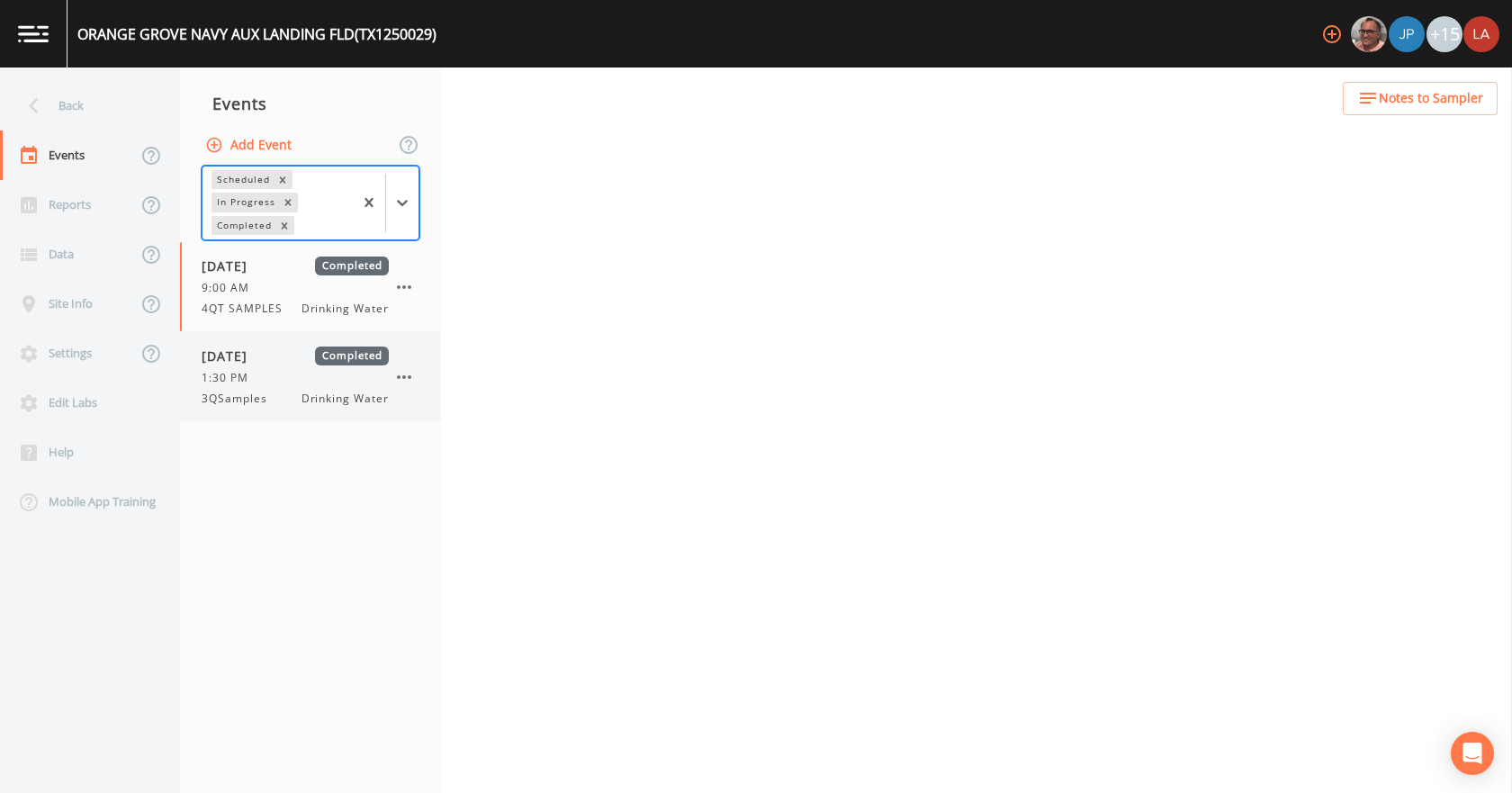
click at [259, 408] on div "[DATE] Completed 1:30 PM 3QSamples Drinking Water" at bounding box center [311, 376] width 261 height 89
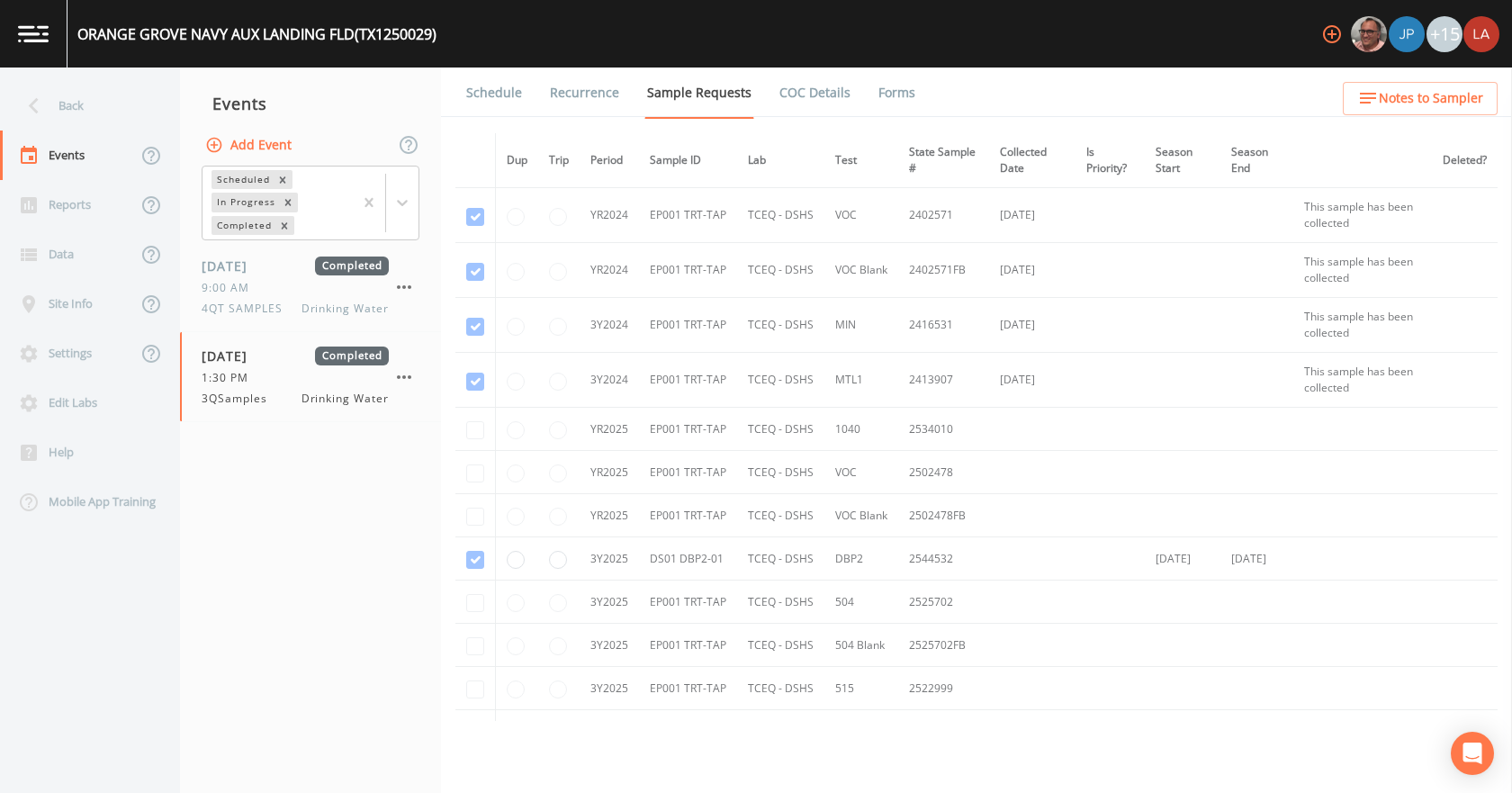
click at [877, 95] on link "Forms" at bounding box center [897, 92] width 42 height 51
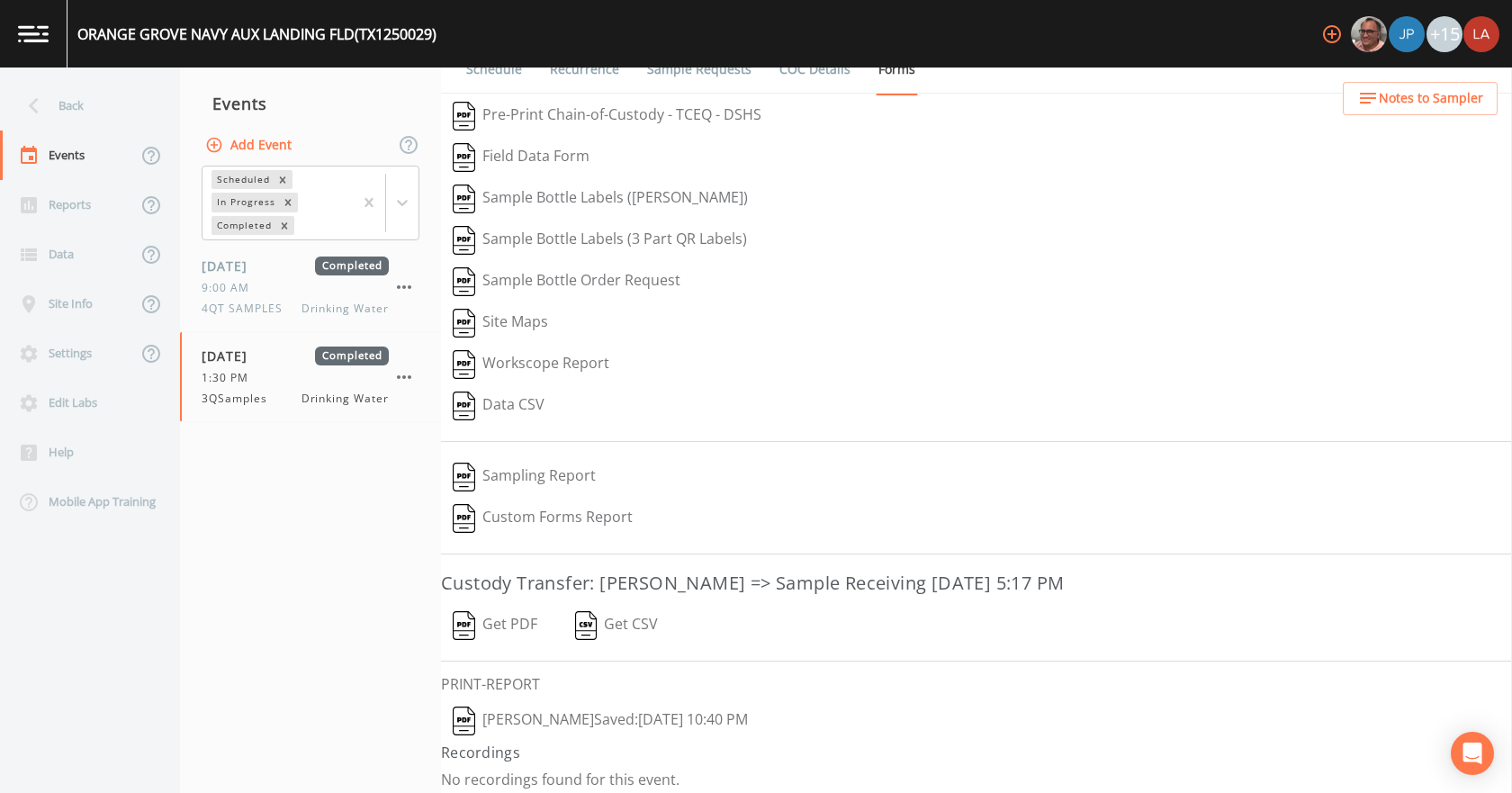
scroll to position [34, 0]
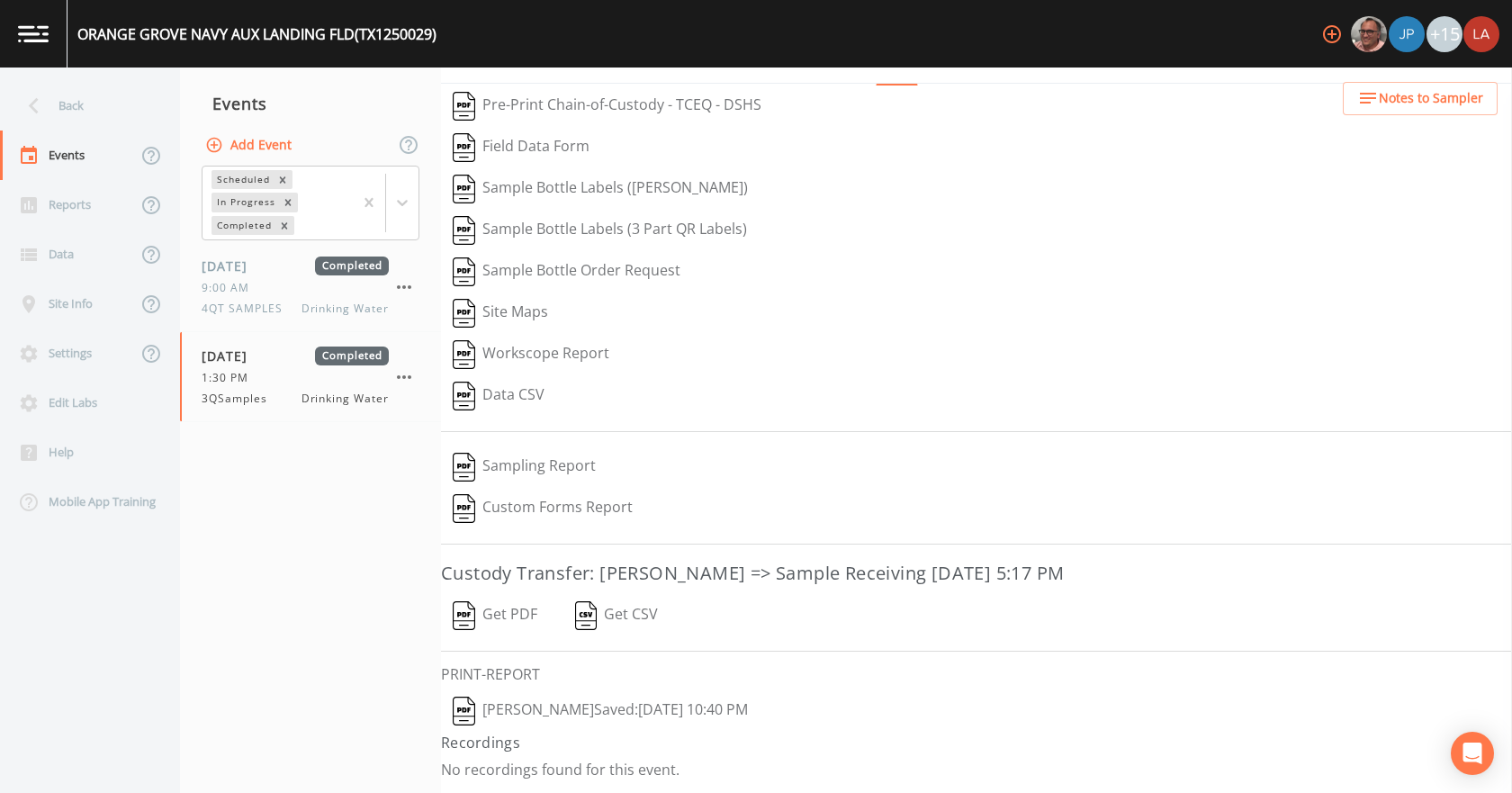
click at [553, 701] on button "[PERSON_NAME]  Saved: [DATE] 10:40 PM" at bounding box center [601, 711] width 319 height 41
click at [517, 609] on button "Get PDF" at bounding box center [495, 615] width 108 height 41
drag, startPoint x: 112, startPoint y: 98, endPoint x: 116, endPoint y: 108, distance: 10.8
click at [112, 100] on div "Back" at bounding box center [81, 105] width 162 height 50
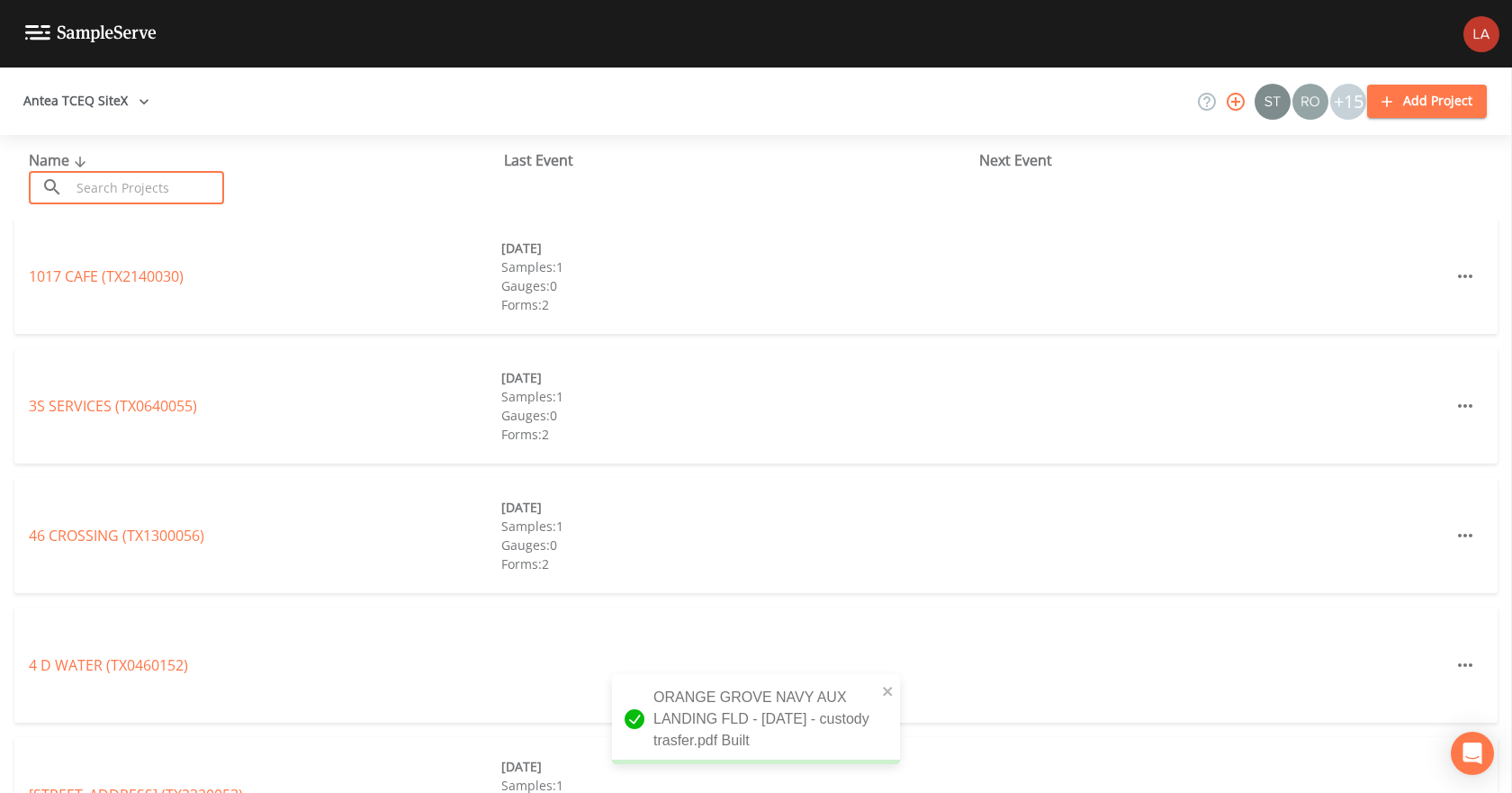
click at [138, 197] on input "text" at bounding box center [147, 187] width 154 height 34
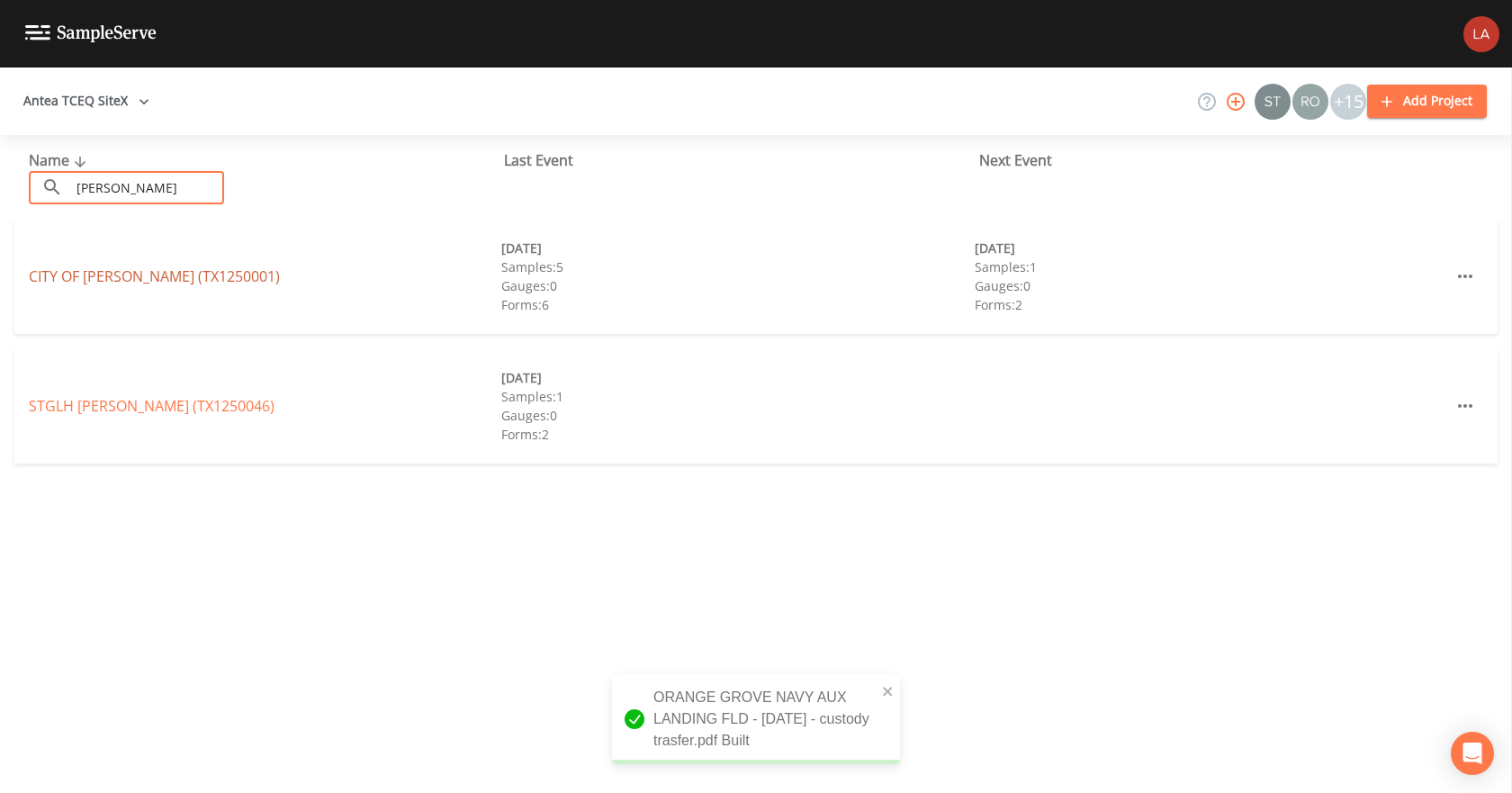
type input "[PERSON_NAME]"
click at [159, 271] on link "CITY OF [PERSON_NAME] (TX1250001)" at bounding box center [154, 276] width 251 height 20
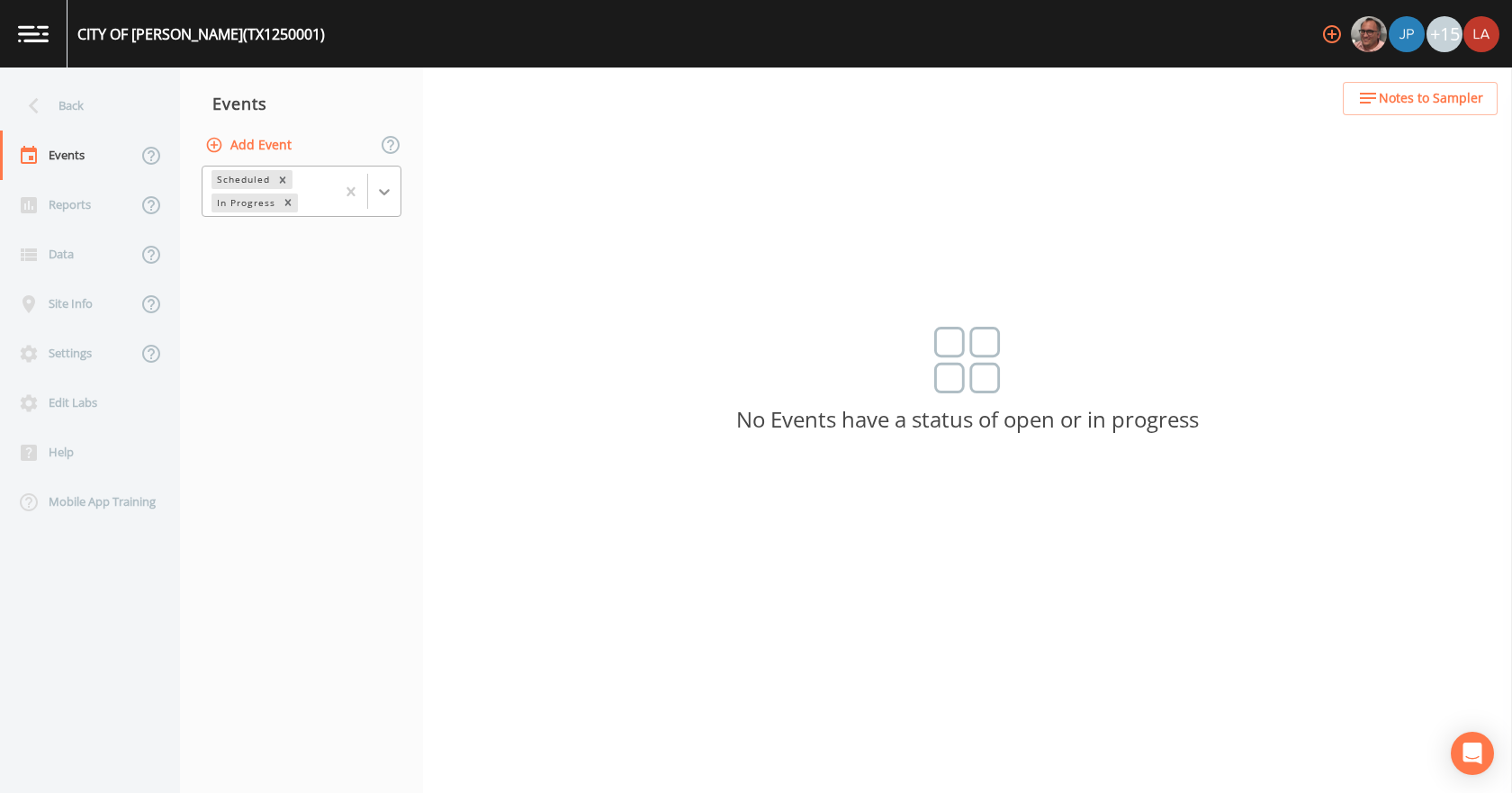
click at [390, 199] on icon at bounding box center [384, 191] width 18 height 18
click at [263, 241] on div "Completed" at bounding box center [301, 243] width 200 height 31
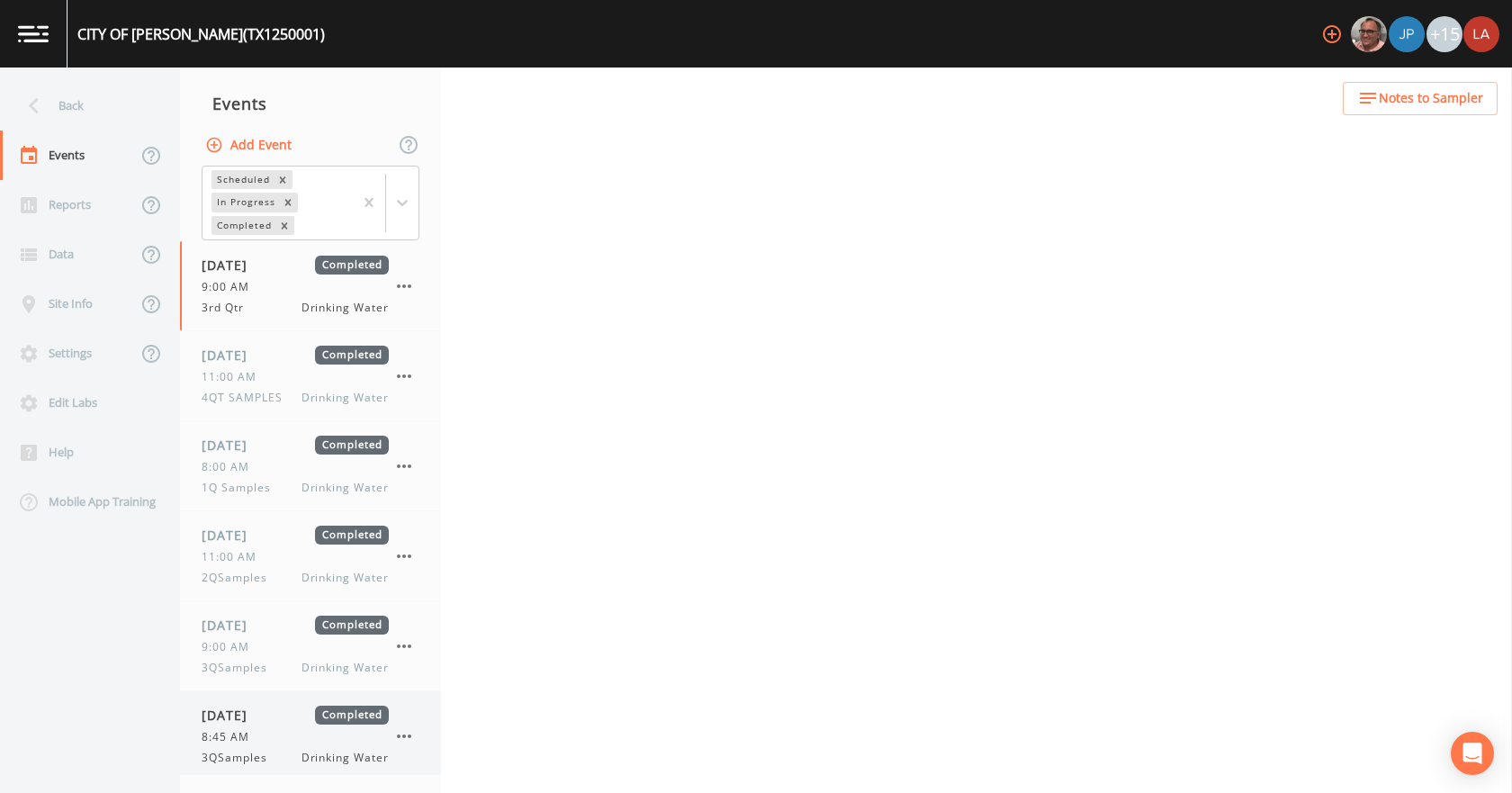
click at [255, 698] on div "[DATE] Completed 8:45 AM 3QSamples Drinking Water" at bounding box center [311, 735] width 261 height 89
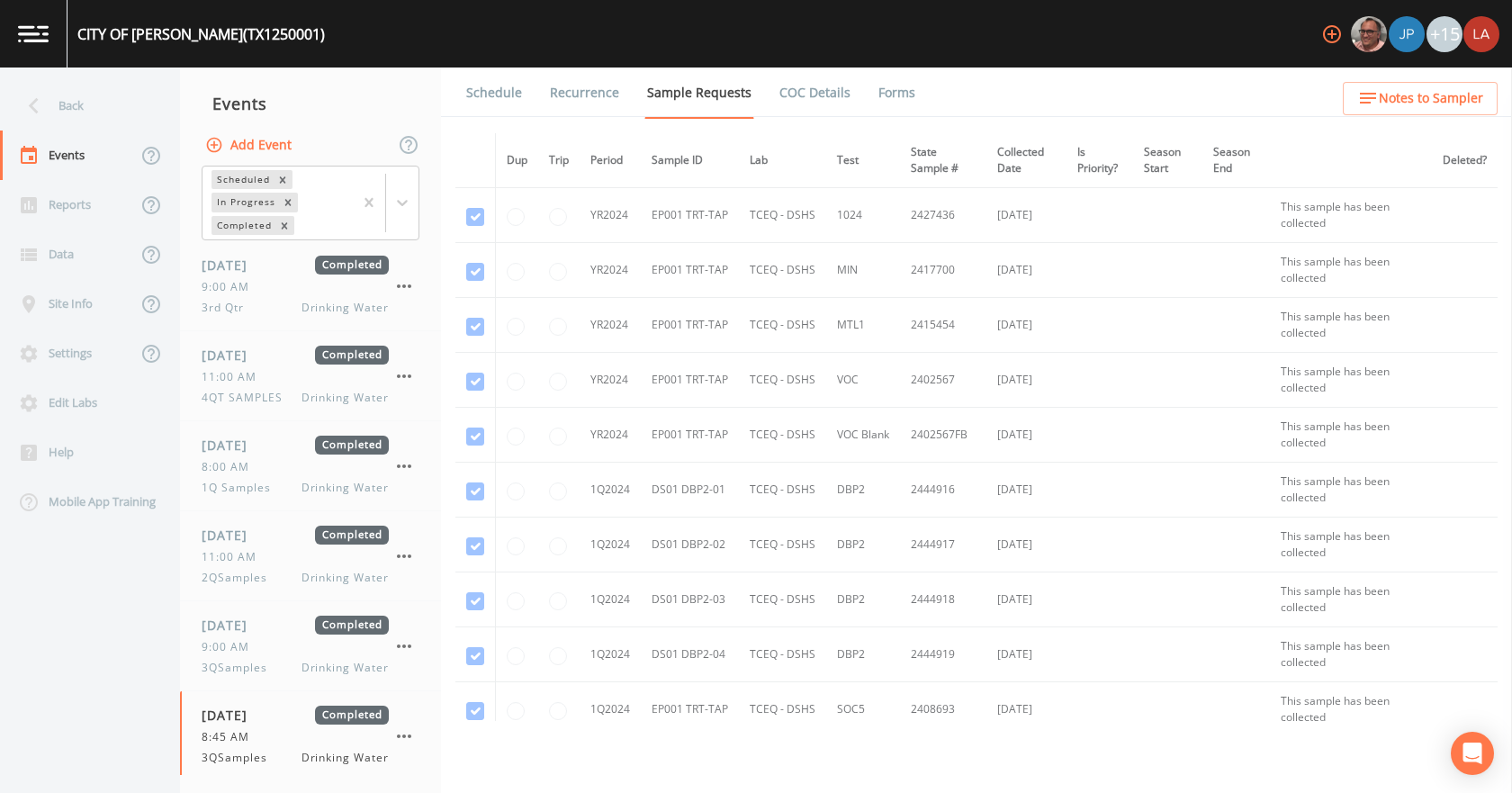
click at [888, 100] on link "Forms" at bounding box center [897, 92] width 42 height 51
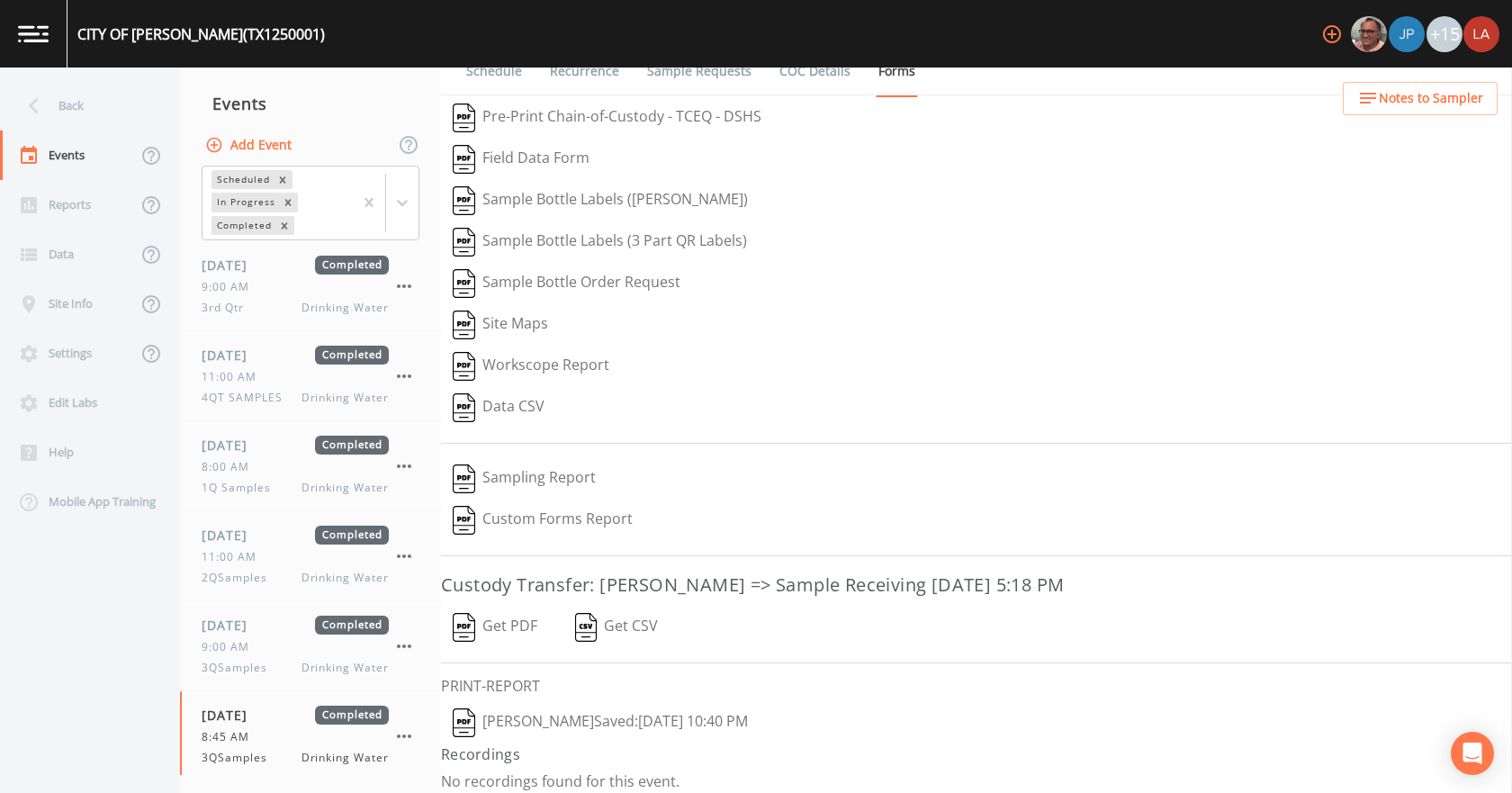
scroll to position [34, 0]
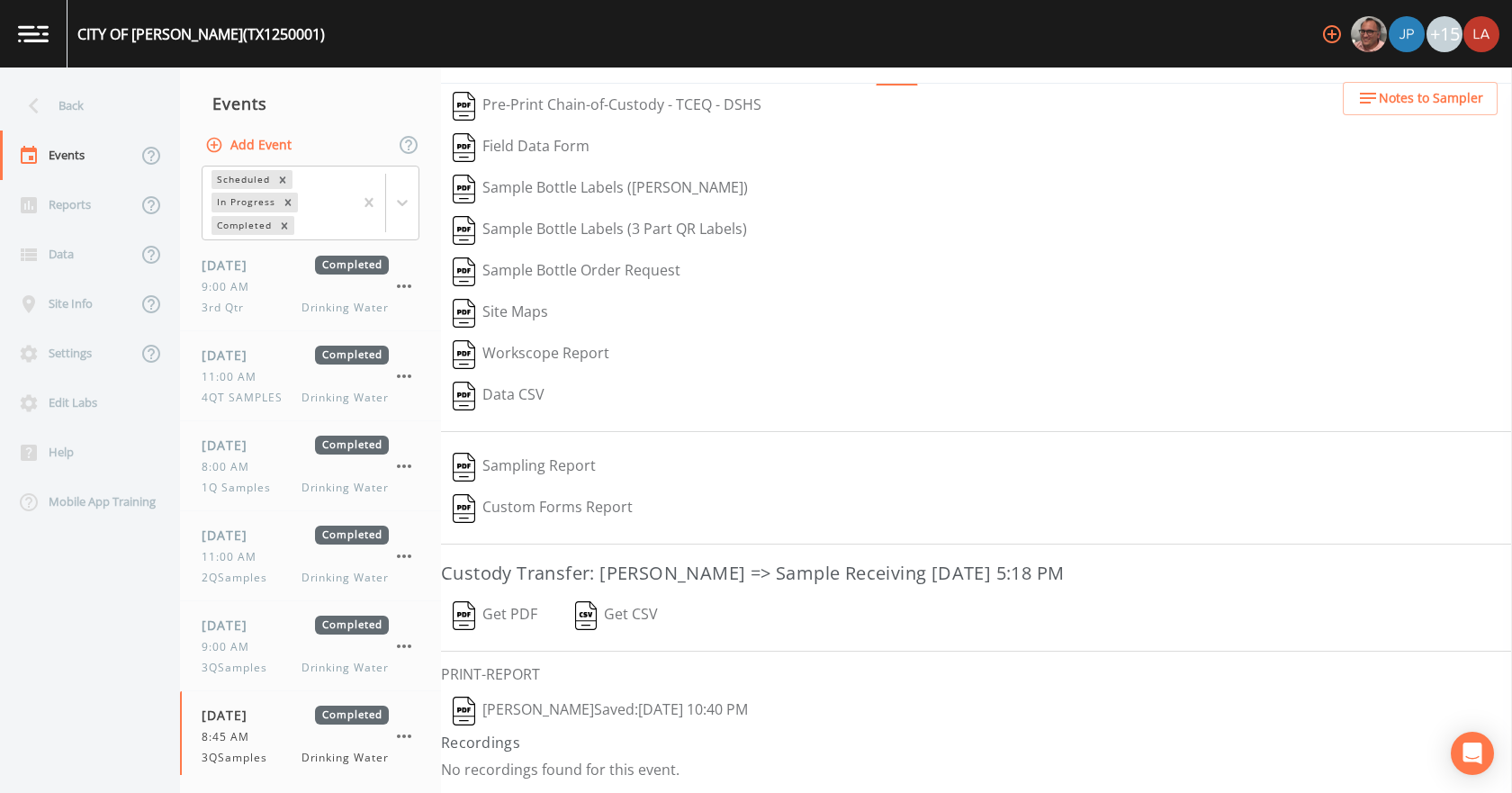
click at [579, 717] on button "[PERSON_NAME]  Saved: [DATE] 10:40 PM" at bounding box center [601, 711] width 319 height 41
click at [521, 612] on button "Get PDF" at bounding box center [495, 615] width 108 height 41
drag, startPoint x: 81, startPoint y: 86, endPoint x: 94, endPoint y: 102, distance: 20.6
click at [81, 88] on div "Back" at bounding box center [81, 105] width 162 height 50
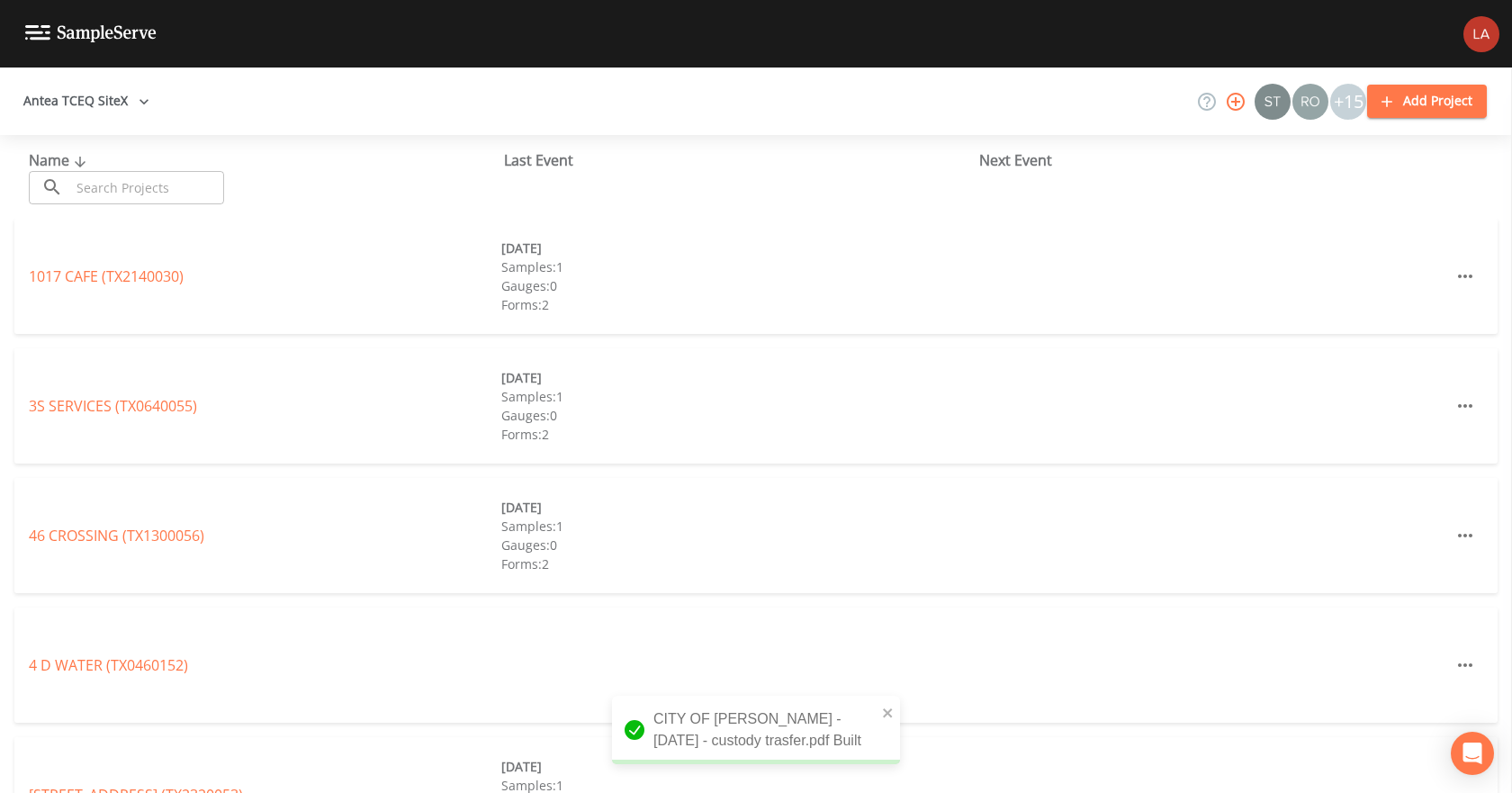
click at [173, 184] on input "text" at bounding box center [147, 187] width 154 height 34
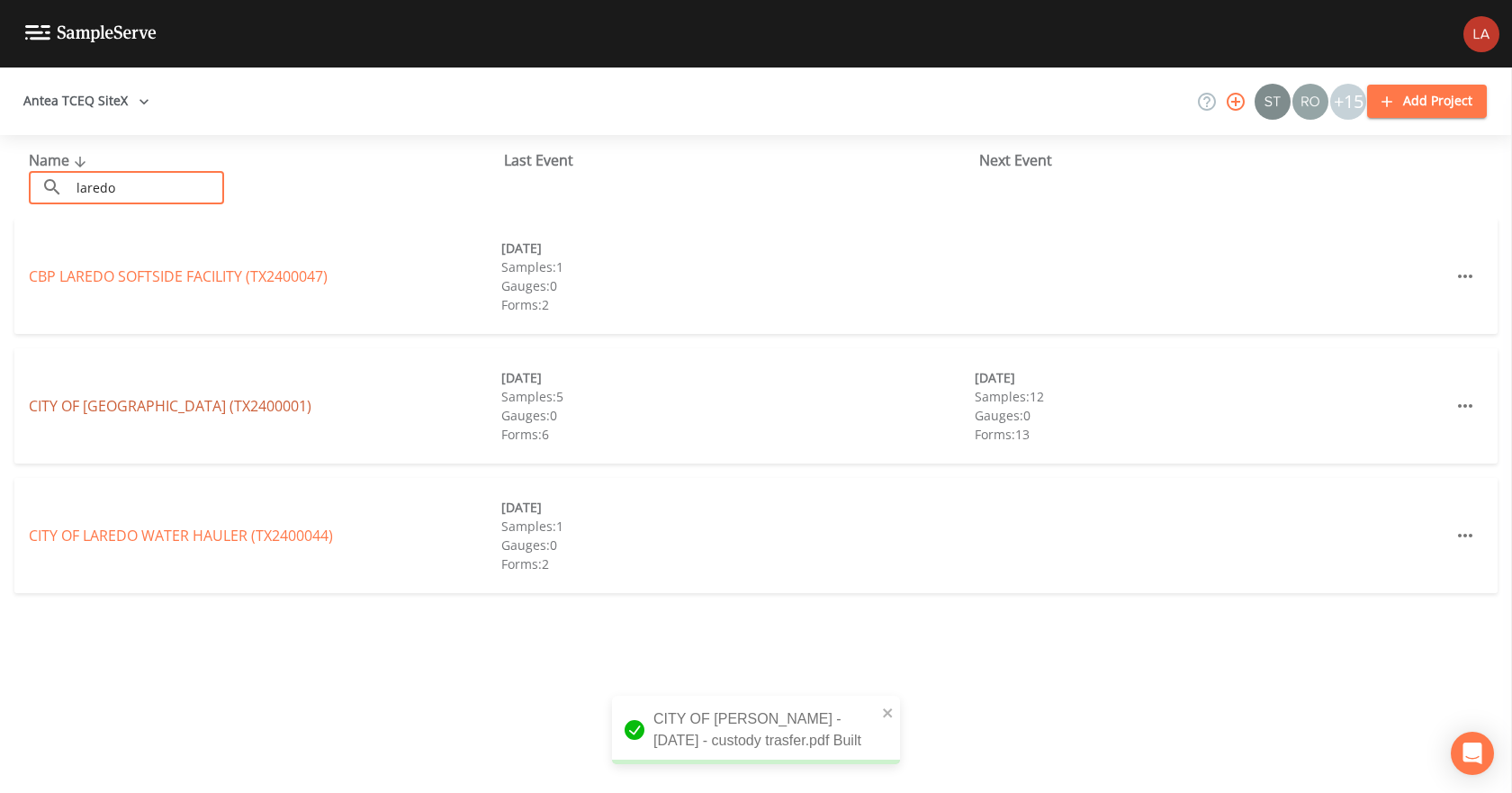
type input "laredo"
click at [95, 408] on link "CITY OF [GEOGRAPHIC_DATA] (TX2400001)" at bounding box center [170, 406] width 283 height 20
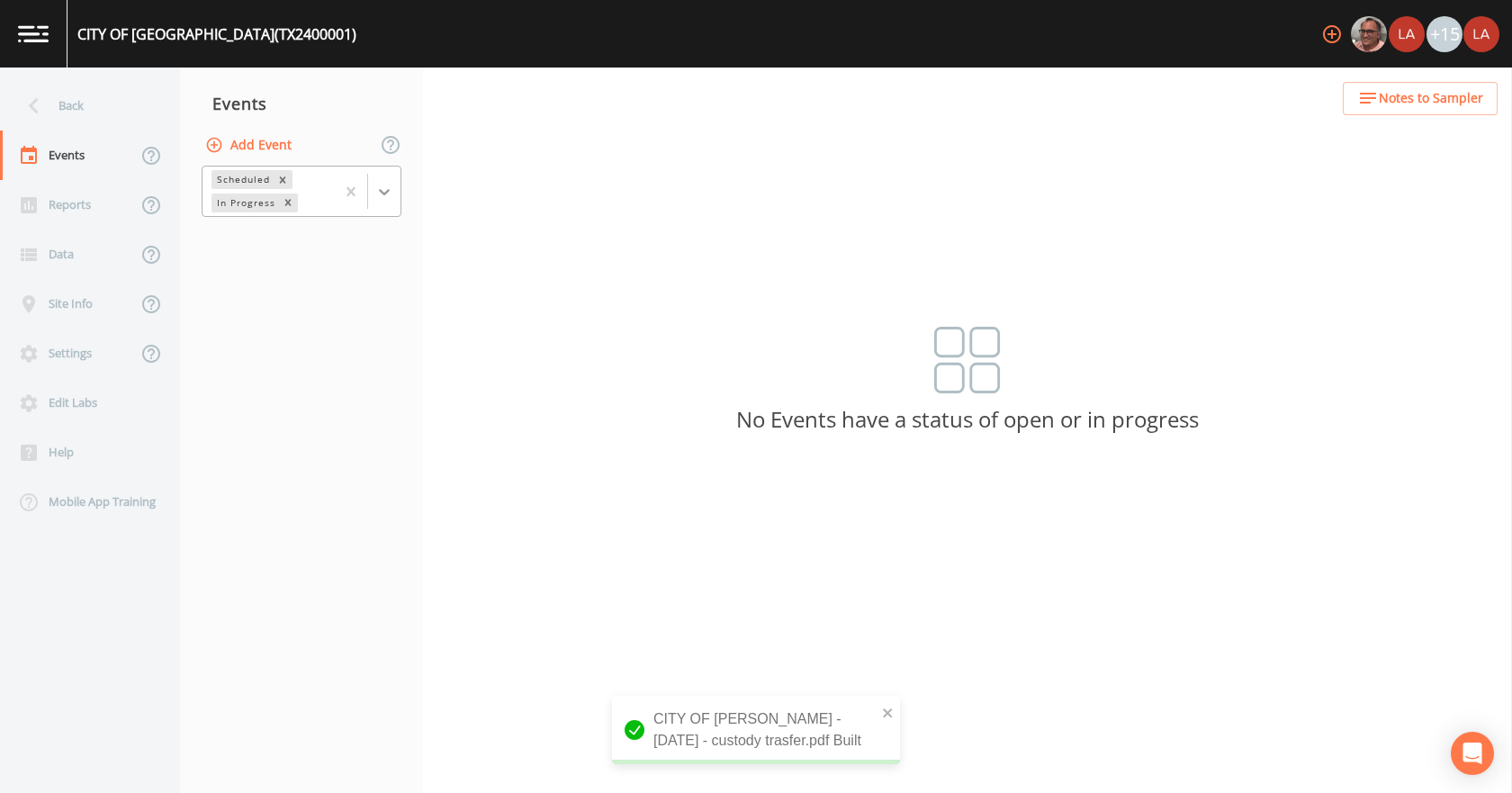
click at [383, 182] on icon at bounding box center [384, 191] width 18 height 18
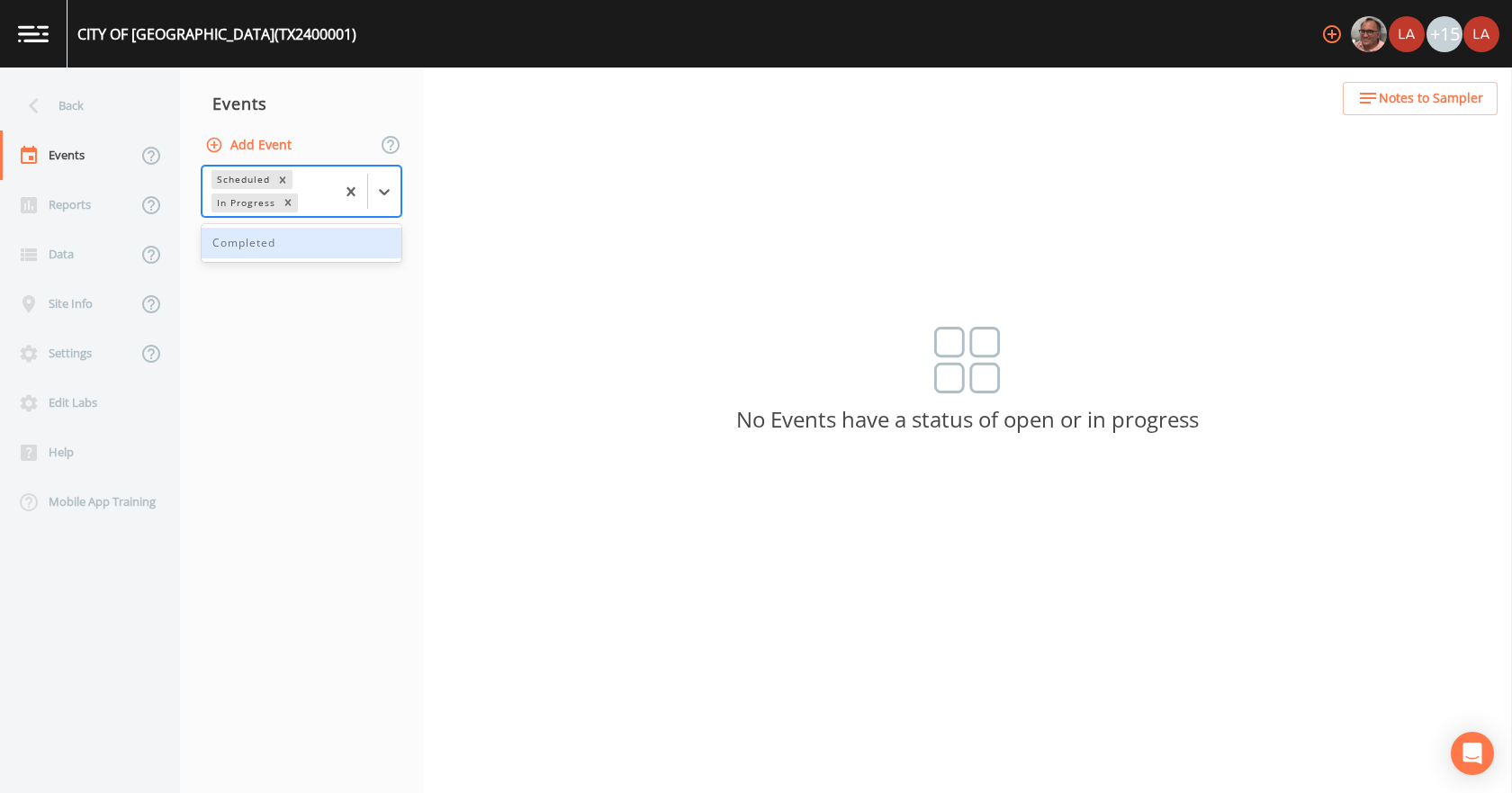
click at [255, 253] on div "Completed" at bounding box center [301, 243] width 200 height 31
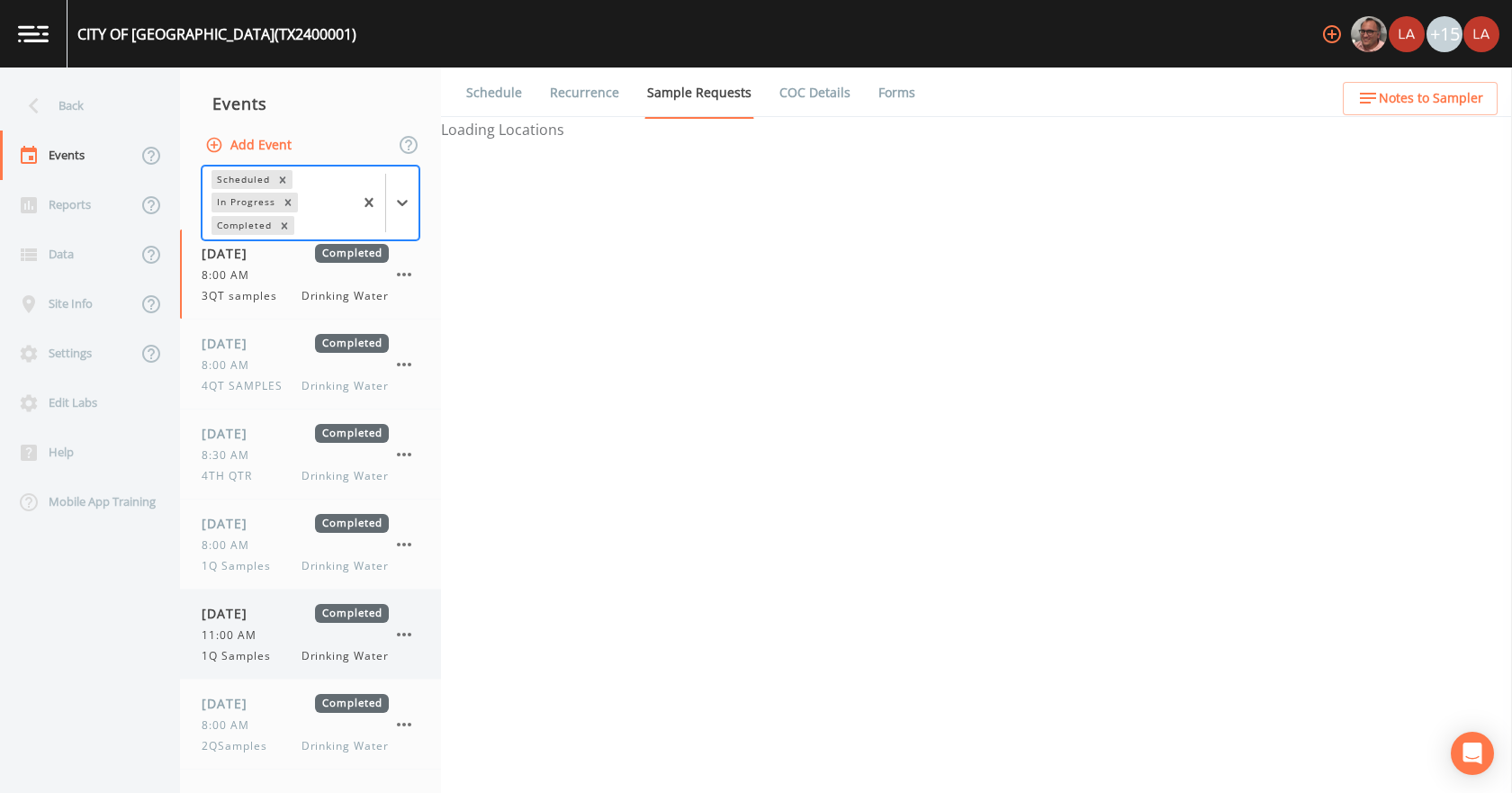
scroll to position [355, 0]
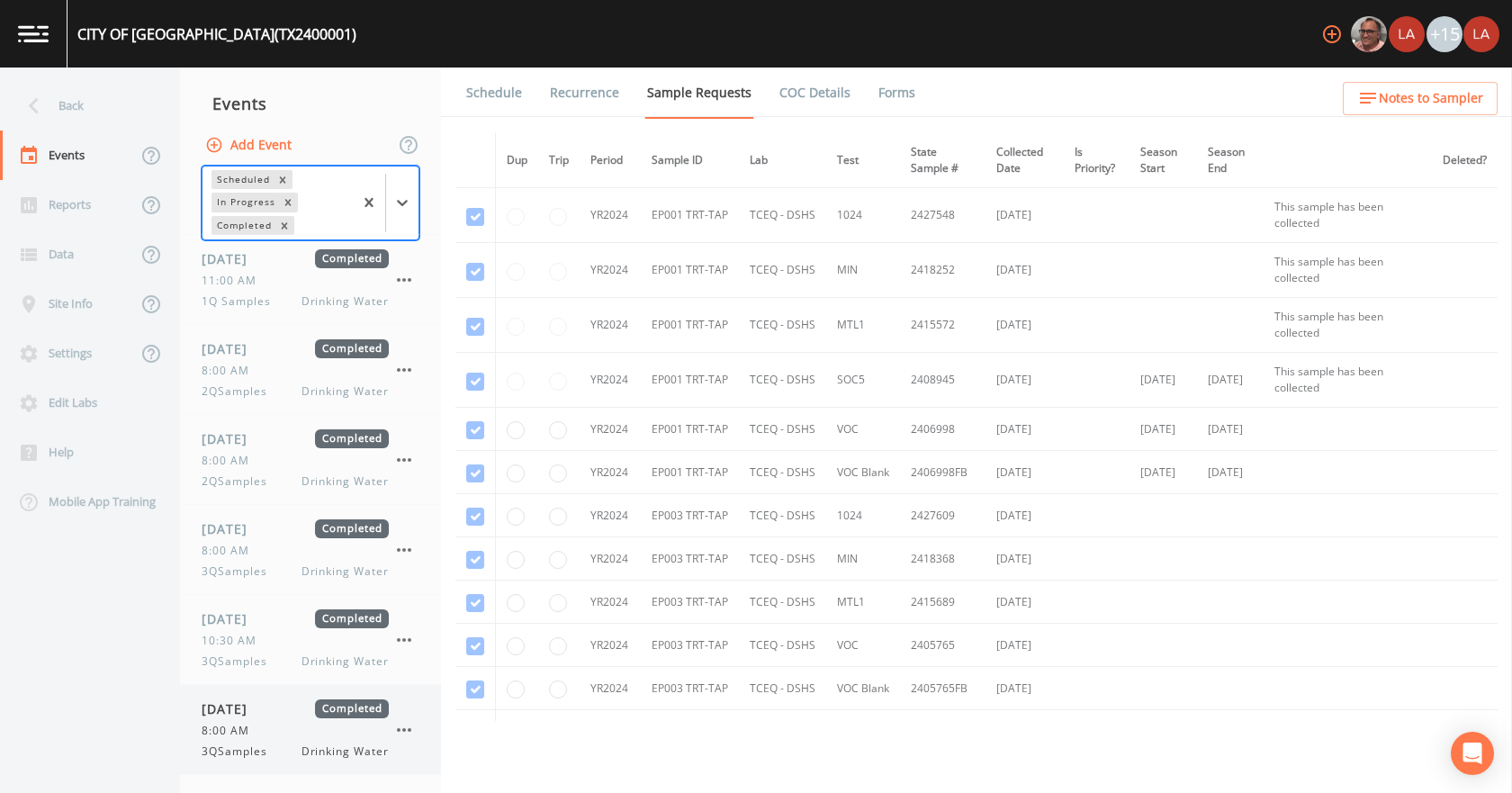
click at [261, 721] on div "[DATE] Completed 8:00 AM 3QSamples Drinking Water" at bounding box center [295, 729] width 187 height 60
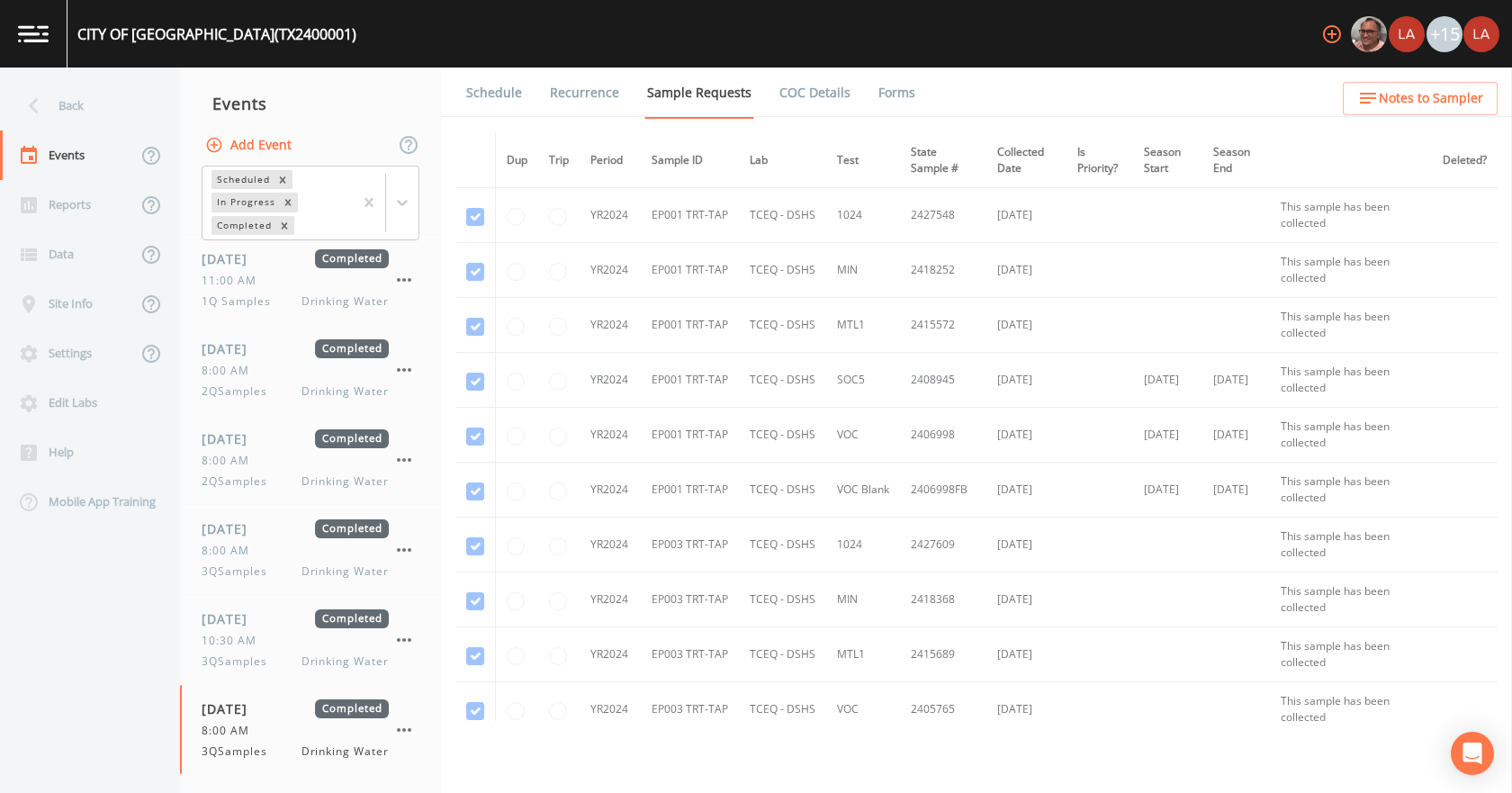
click at [882, 91] on link "Forms" at bounding box center [897, 92] width 42 height 51
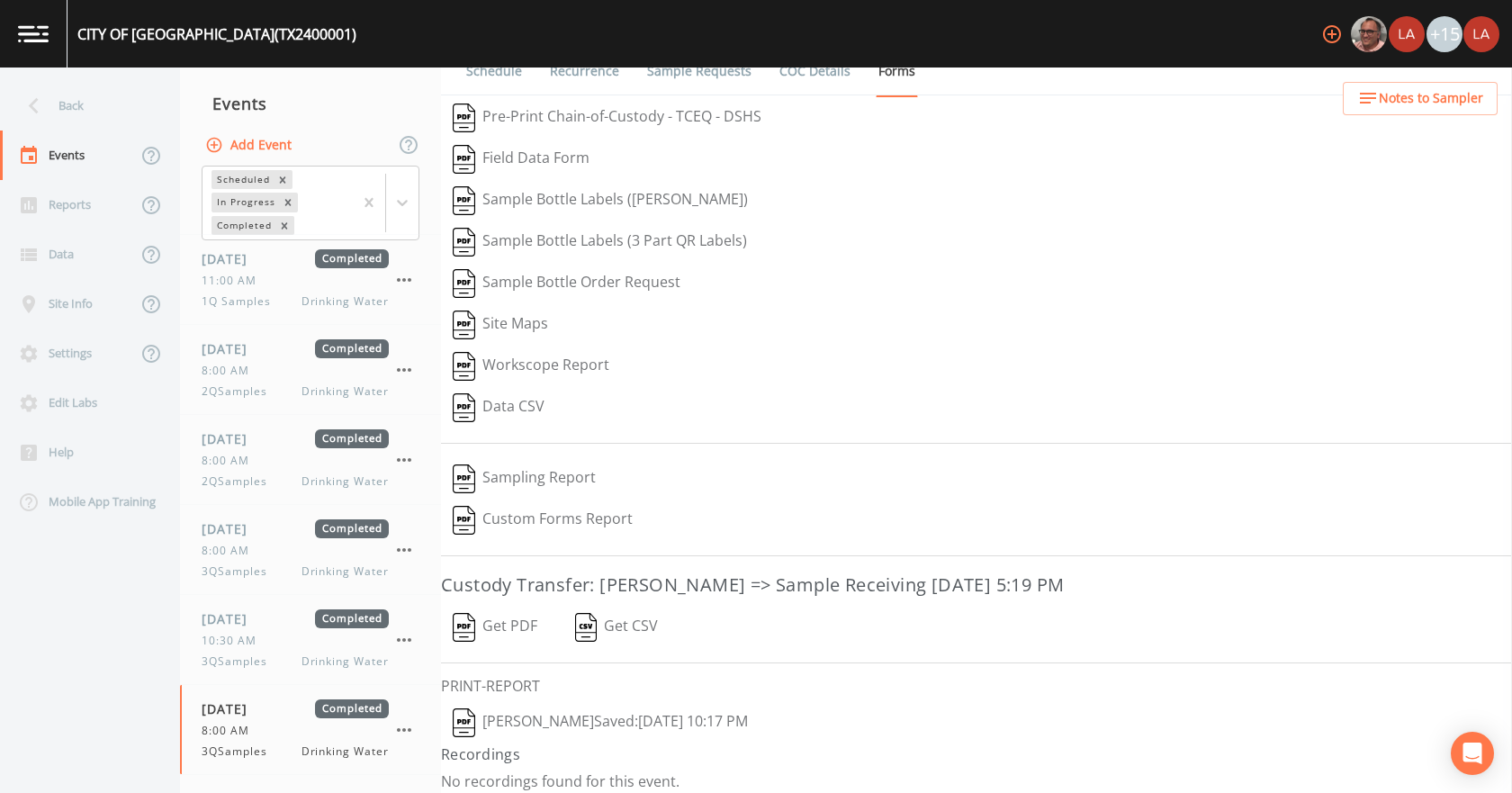
scroll to position [34, 0]
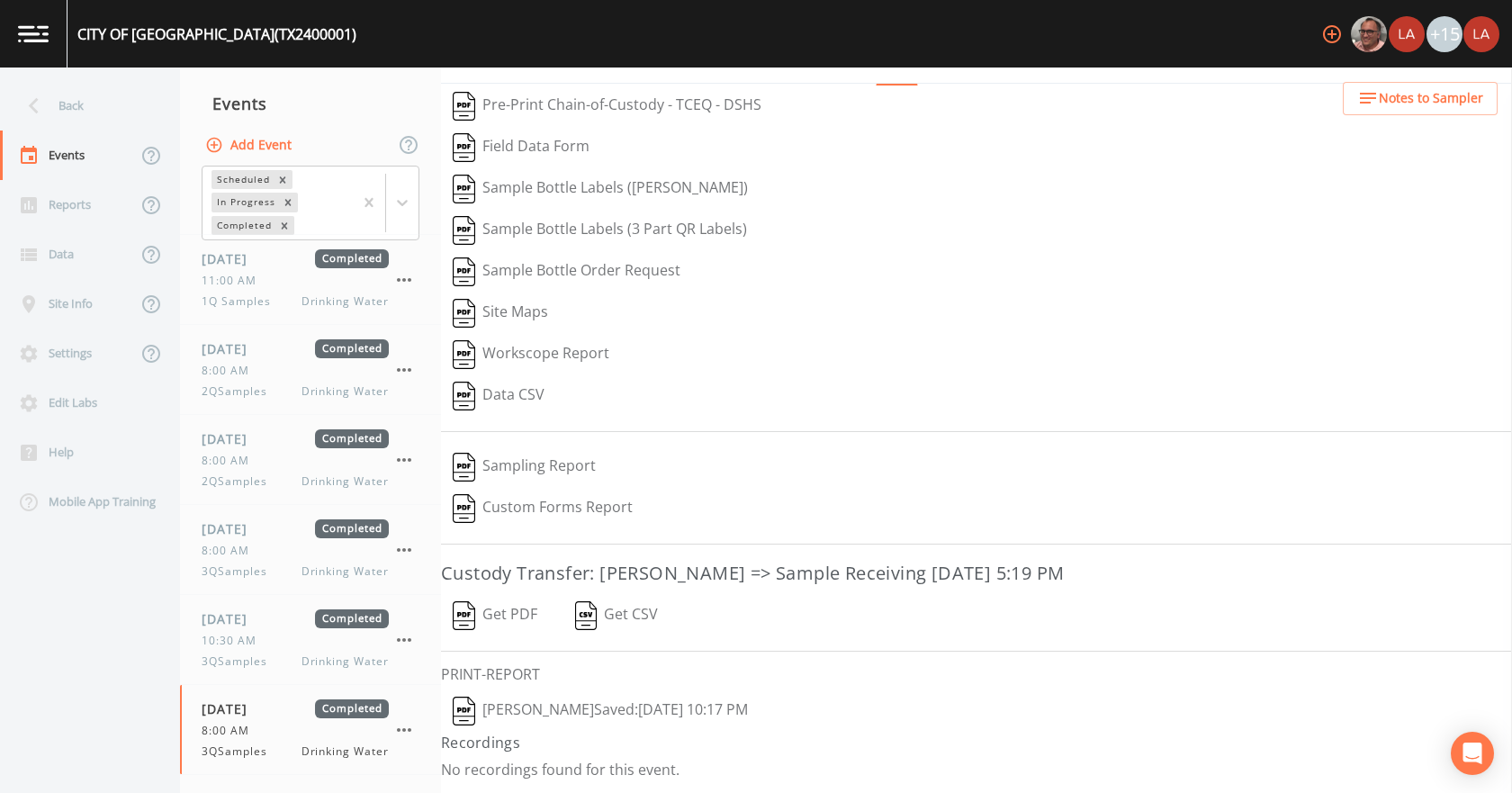
click at [571, 705] on button "[PERSON_NAME]  Saved: [DATE] 10:17 PM" at bounding box center [601, 711] width 319 height 41
click at [519, 615] on button "Get PDF" at bounding box center [495, 615] width 108 height 41
